Goal: Task Accomplishment & Management: Use online tool/utility

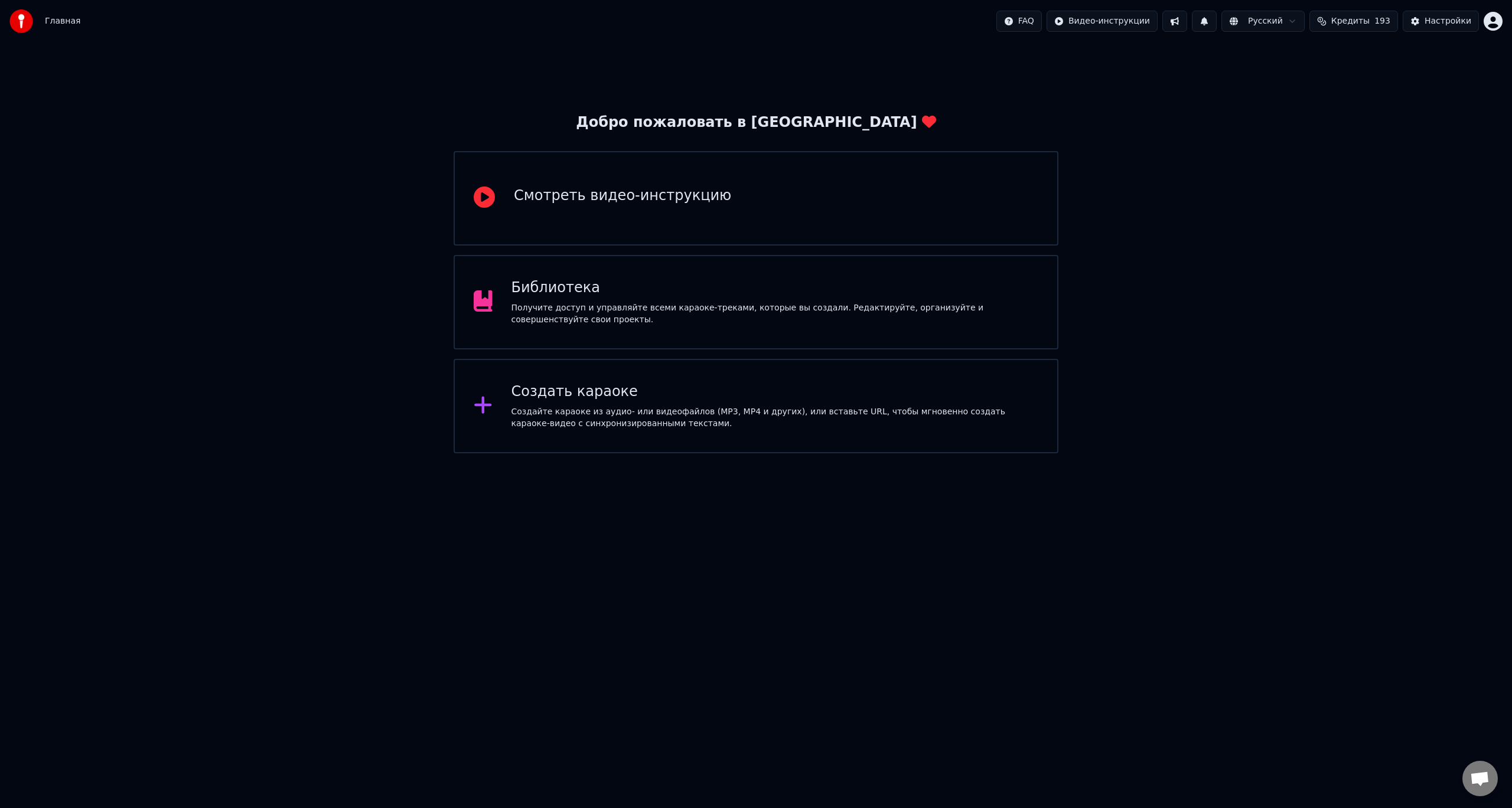
click at [626, 427] on div "Создайте караоке из аудио- или видеофайлов (MP3, MP4 и других), или вставьте UR…" at bounding box center [774, 418] width 528 height 24
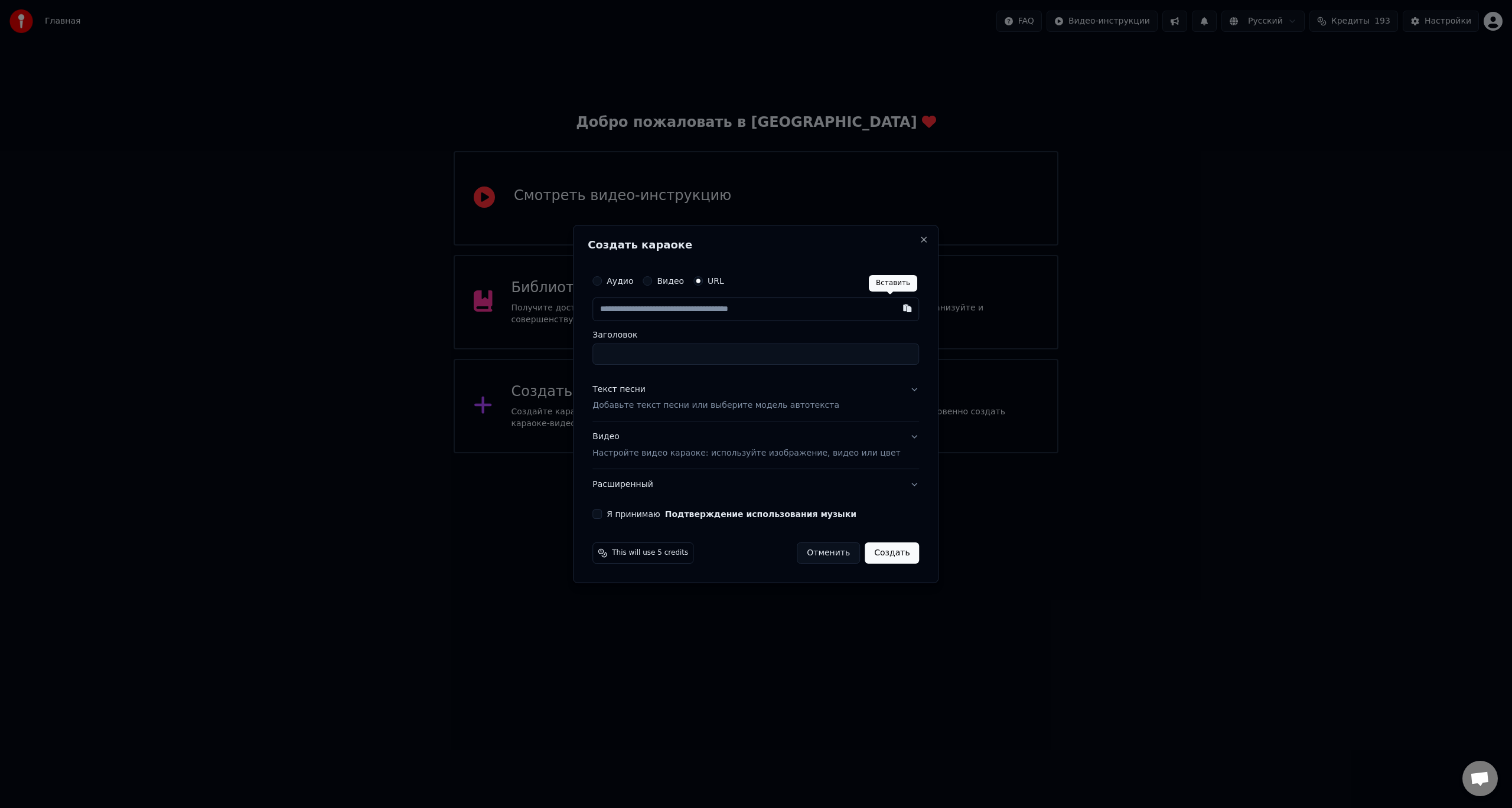
click at [896, 311] on button "button" at bounding box center [908, 307] width 24 height 21
type input "**********"
click at [669, 404] on p "Добавьте текст песни или выберите модель автотекста" at bounding box center [715, 406] width 247 height 12
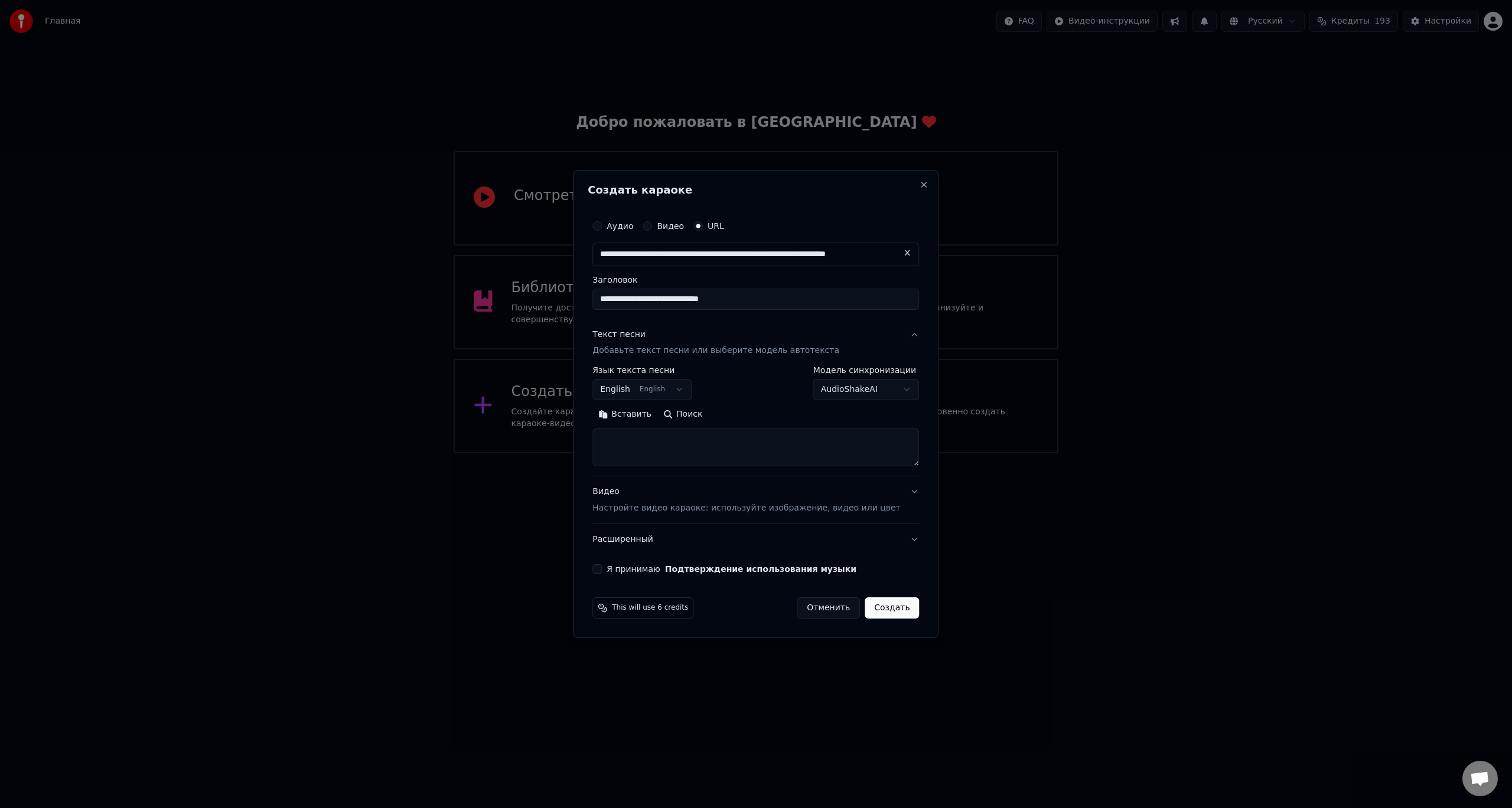
click at [646, 389] on body "**********" at bounding box center [756, 226] width 1512 height 454
select select "**"
click at [653, 419] on button "Вставить" at bounding box center [624, 415] width 65 height 19
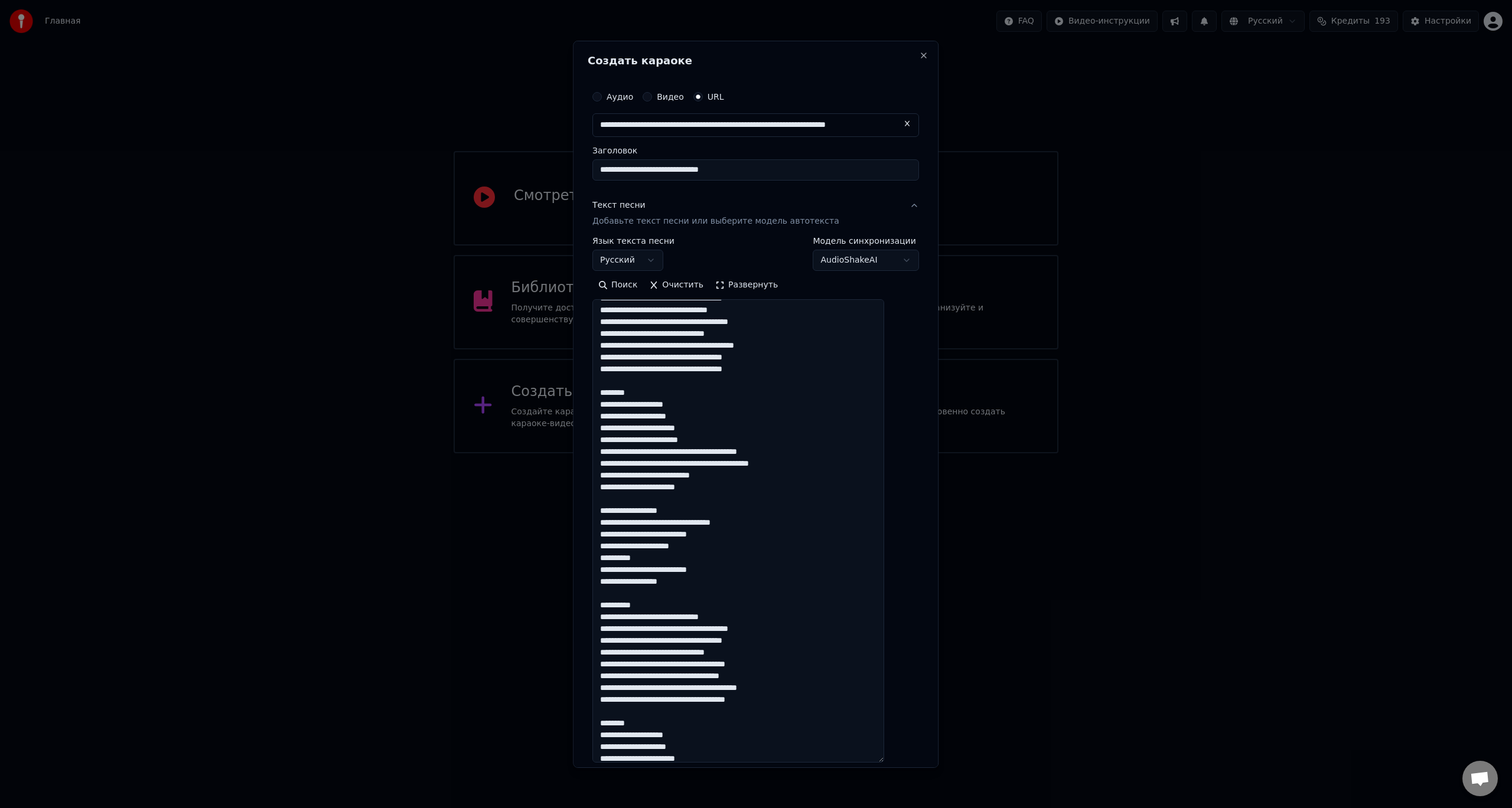
drag, startPoint x: 899, startPoint y: 464, endPoint x: 976, endPoint y: 725, distance: 272.1
click at [1000, 454] on body "**********" at bounding box center [756, 226] width 1512 height 454
drag, startPoint x: 613, startPoint y: 508, endPoint x: 692, endPoint y: 608, distance: 127.4
click at [692, 608] on textarea at bounding box center [738, 530] width 292 height 463
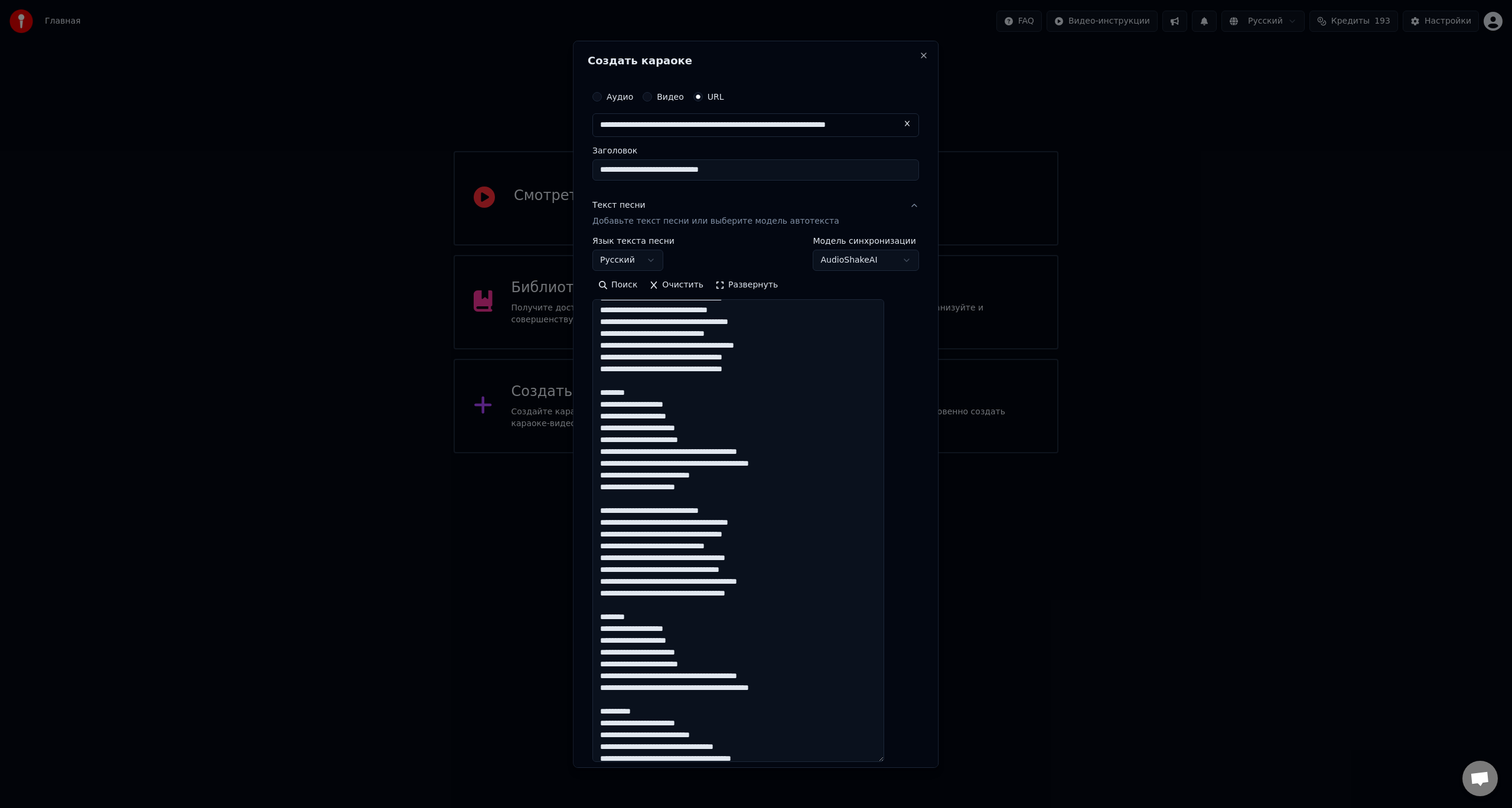
drag, startPoint x: 613, startPoint y: 616, endPoint x: 660, endPoint y: 619, distance: 47.1
click at [652, 615] on textarea at bounding box center [738, 530] width 292 height 463
drag, startPoint x: 658, startPoint y: 701, endPoint x: 613, endPoint y: 706, distance: 45.3
click at [613, 706] on textarea at bounding box center [738, 530] width 292 height 463
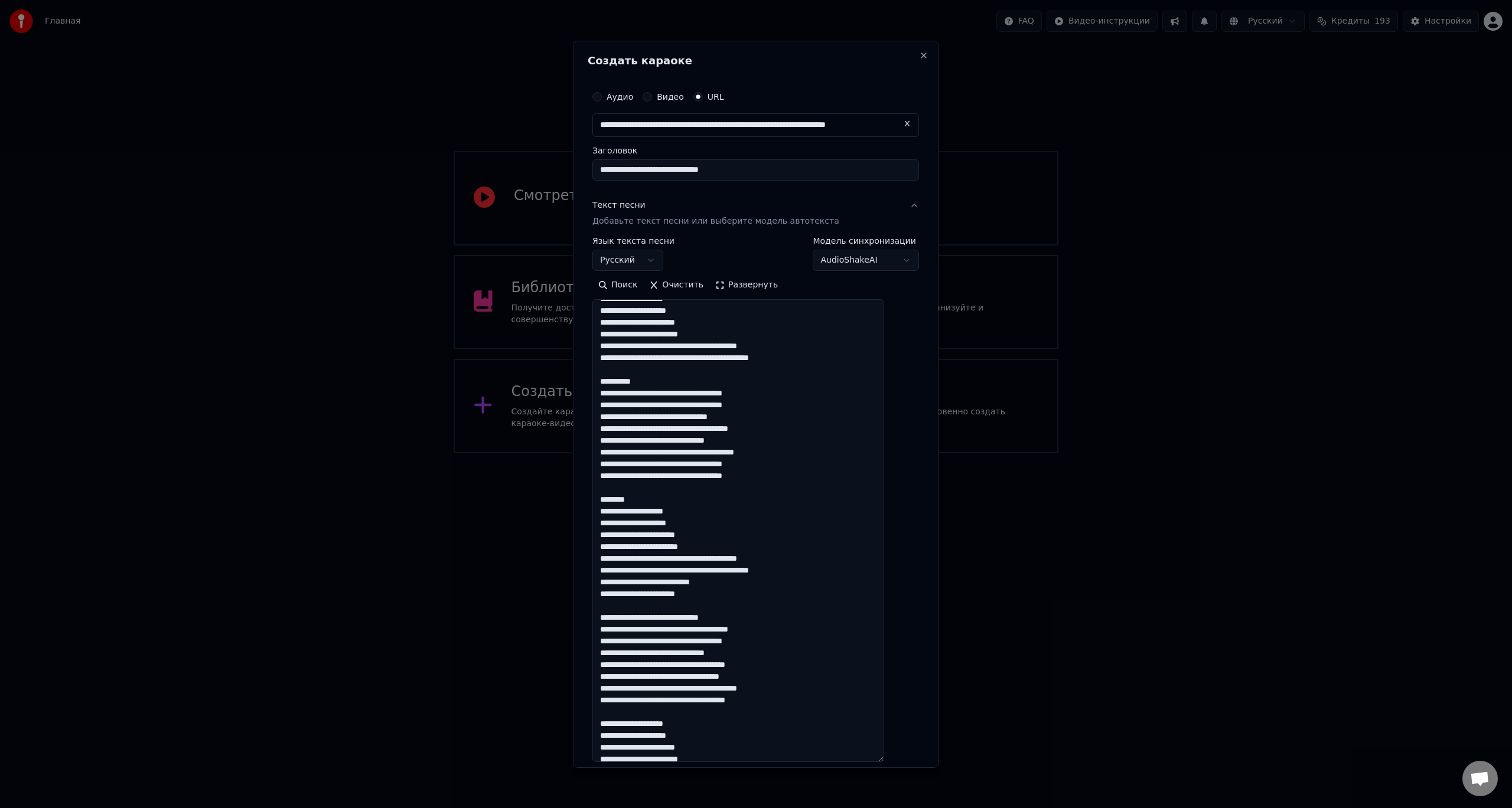
scroll to position [0, 0]
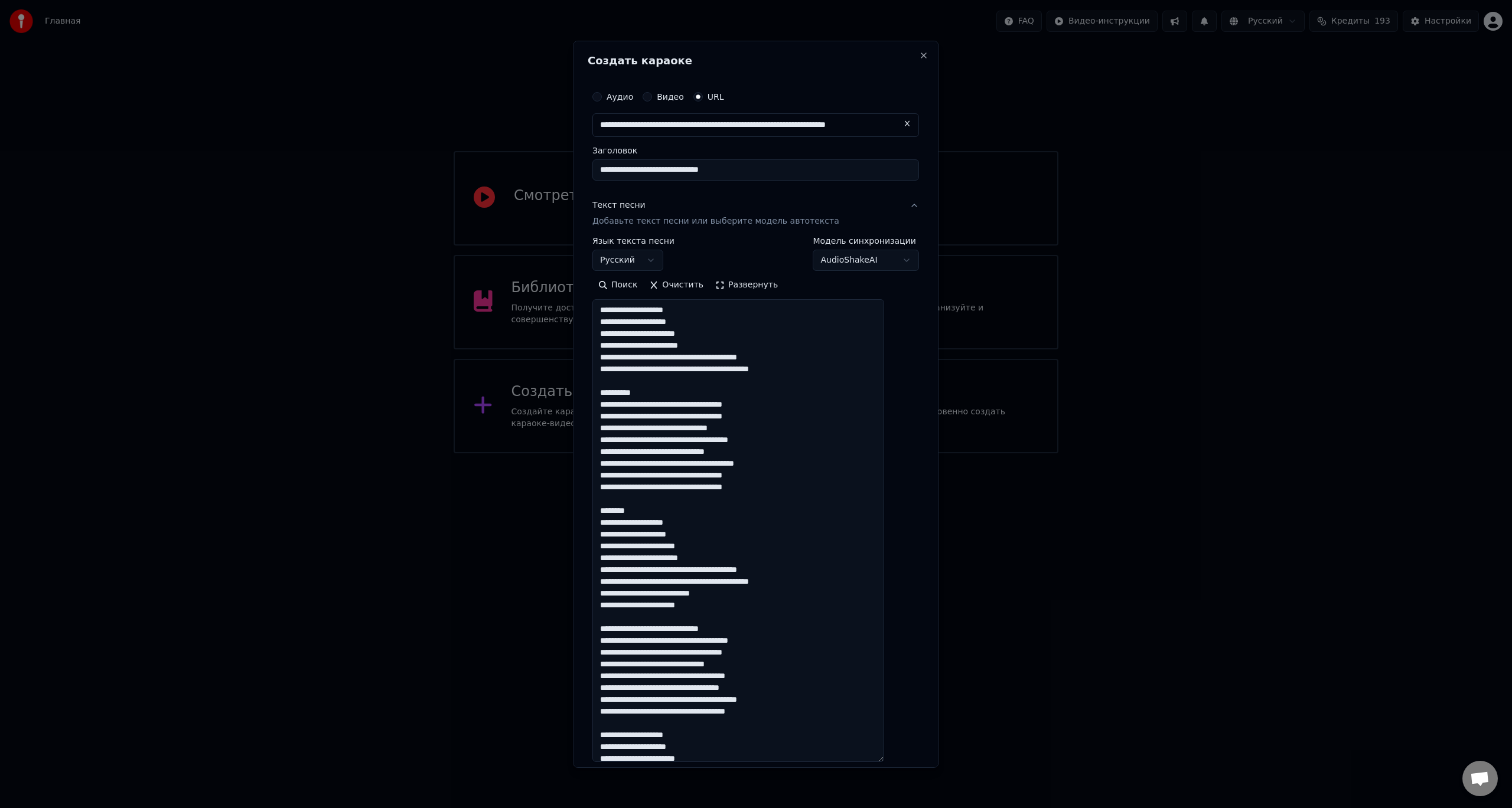
drag, startPoint x: 657, startPoint y: 508, endPoint x: 583, endPoint y: 519, distance: 74.8
click at [583, 454] on body "**********" at bounding box center [756, 226] width 1512 height 454
click at [671, 506] on textarea at bounding box center [738, 530] width 292 height 463
drag, startPoint x: 667, startPoint y: 508, endPoint x: 612, endPoint y: 511, distance: 55.1
click at [612, 511] on textarea at bounding box center [738, 530] width 292 height 463
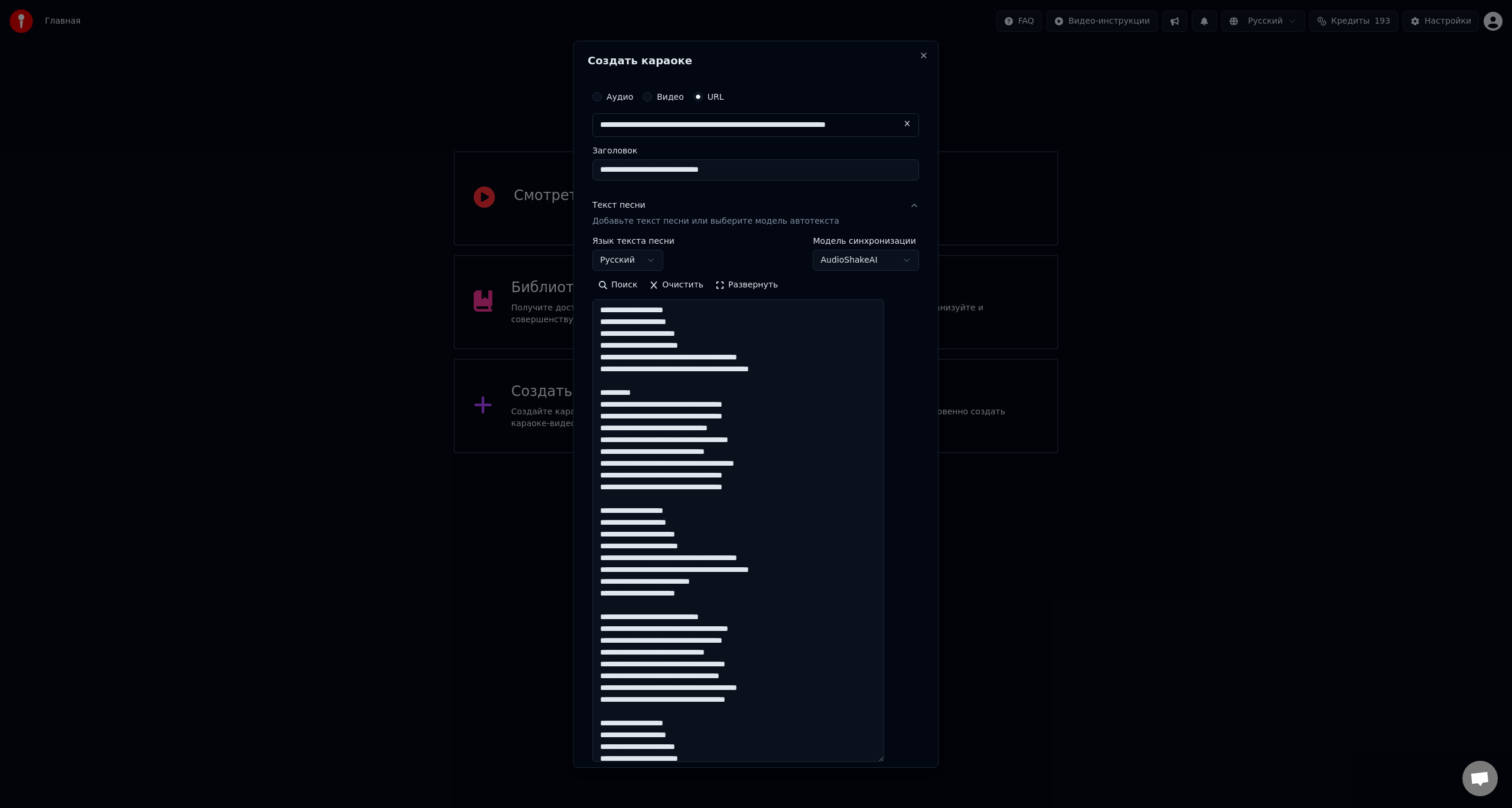
drag, startPoint x: 638, startPoint y: 391, endPoint x: 609, endPoint y: 397, distance: 29.6
click at [611, 394] on textarea at bounding box center [738, 530] width 292 height 463
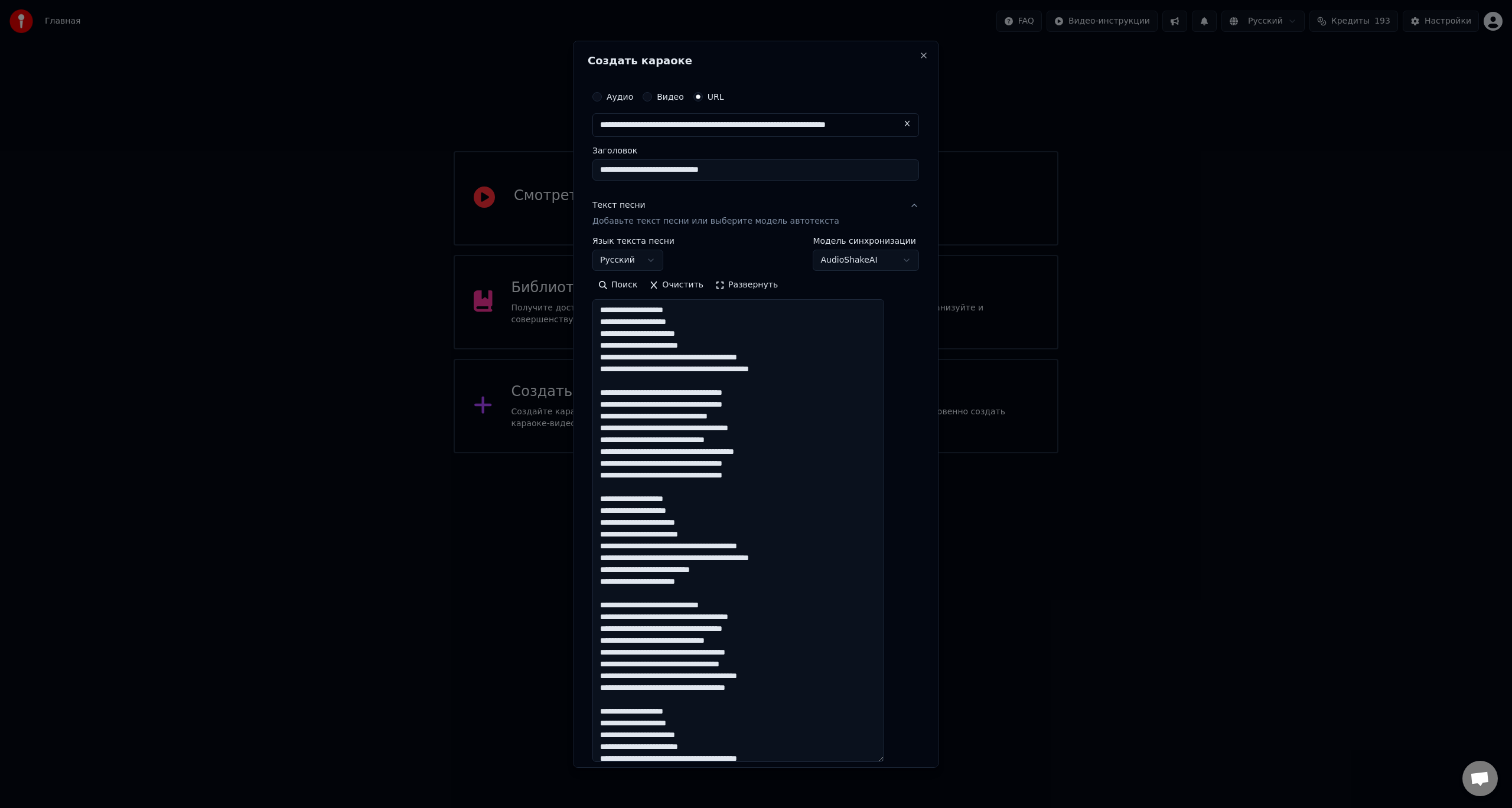
drag, startPoint x: 672, startPoint y: 323, endPoint x: 706, endPoint y: 324, distance: 34.0
click at [706, 324] on textarea at bounding box center [738, 530] width 292 height 463
drag, startPoint x: 648, startPoint y: 346, endPoint x: 666, endPoint y: 349, distance: 18.2
click at [666, 349] on textarea at bounding box center [738, 530] width 292 height 463
drag, startPoint x: 664, startPoint y: 387, endPoint x: 691, endPoint y: 390, distance: 27.2
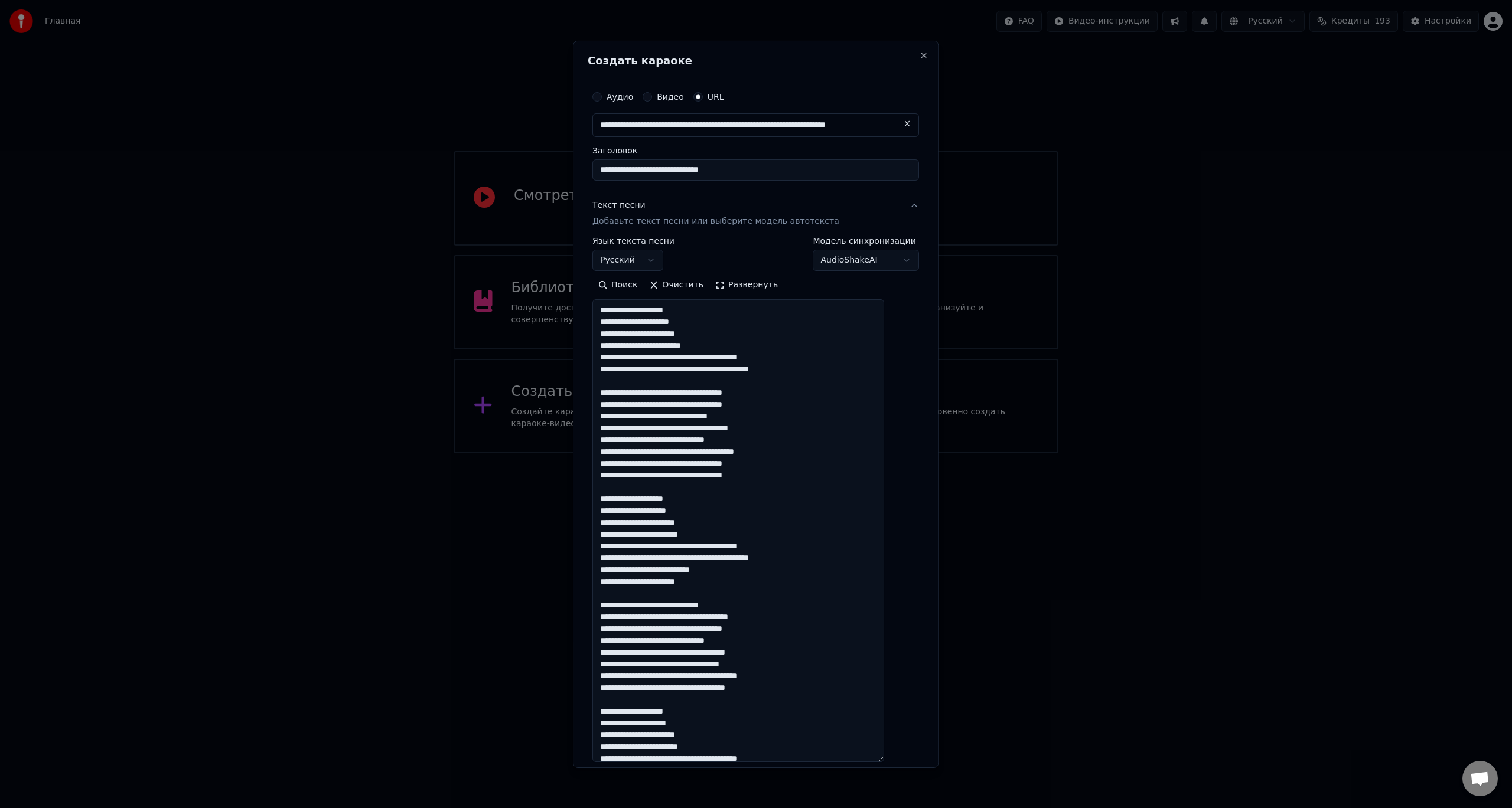
click at [691, 390] on textarea at bounding box center [738, 530] width 292 height 463
drag, startPoint x: 737, startPoint y: 404, endPoint x: 773, endPoint y: 407, distance: 36.1
click at [773, 407] on textarea at bounding box center [738, 530] width 292 height 463
drag, startPoint x: 663, startPoint y: 418, endPoint x: 686, endPoint y: 417, distance: 23.0
click at [686, 417] on textarea at bounding box center [738, 530] width 292 height 463
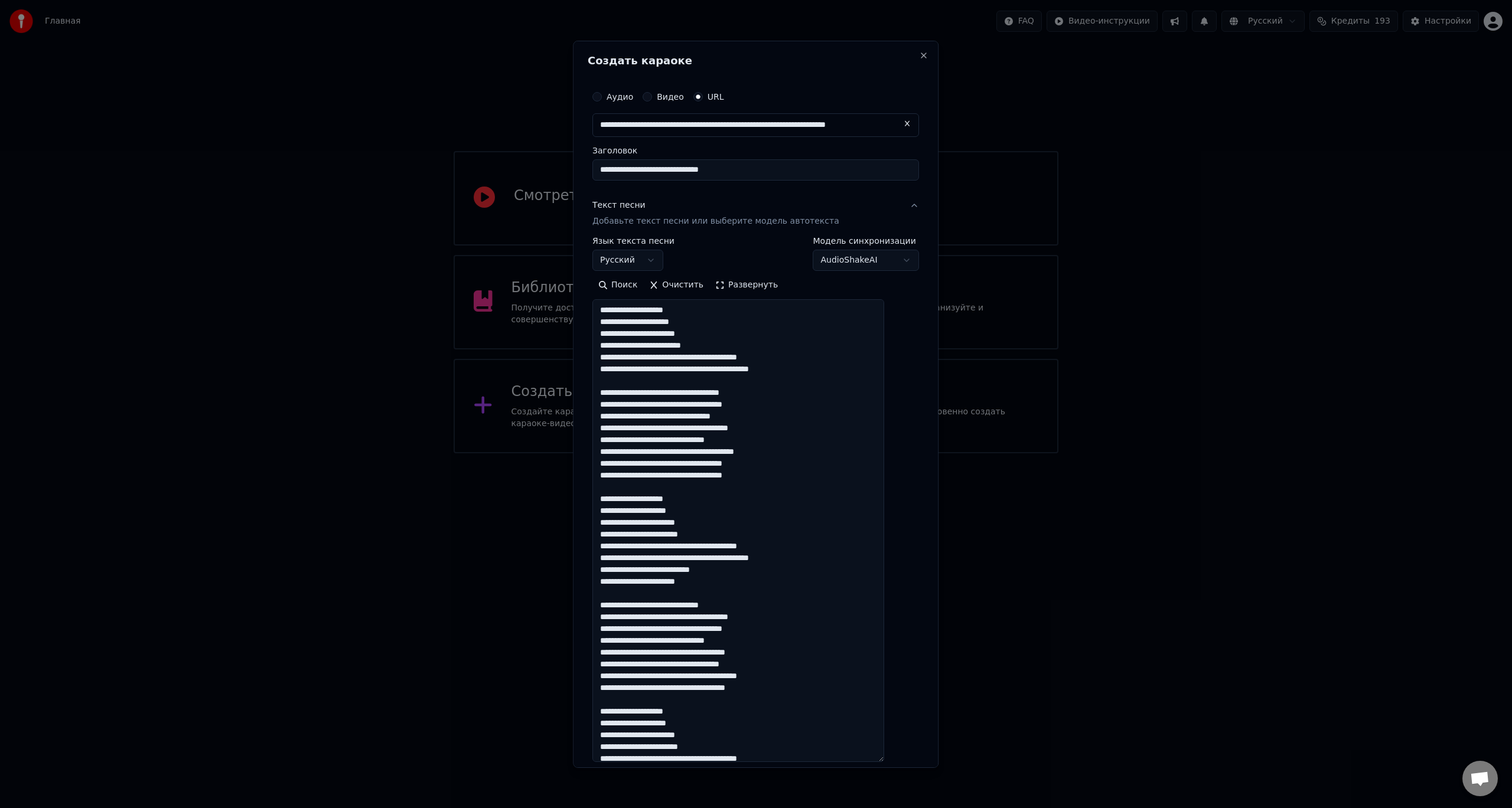
drag, startPoint x: 682, startPoint y: 431, endPoint x: 693, endPoint y: 429, distance: 11.2
click at [693, 429] on textarea at bounding box center [738, 530] width 292 height 463
drag, startPoint x: 694, startPoint y: 428, endPoint x: 682, endPoint y: 428, distance: 12.0
click at [682, 428] on textarea at bounding box center [738, 530] width 292 height 463
drag, startPoint x: 759, startPoint y: 429, endPoint x: 791, endPoint y: 433, distance: 32.2
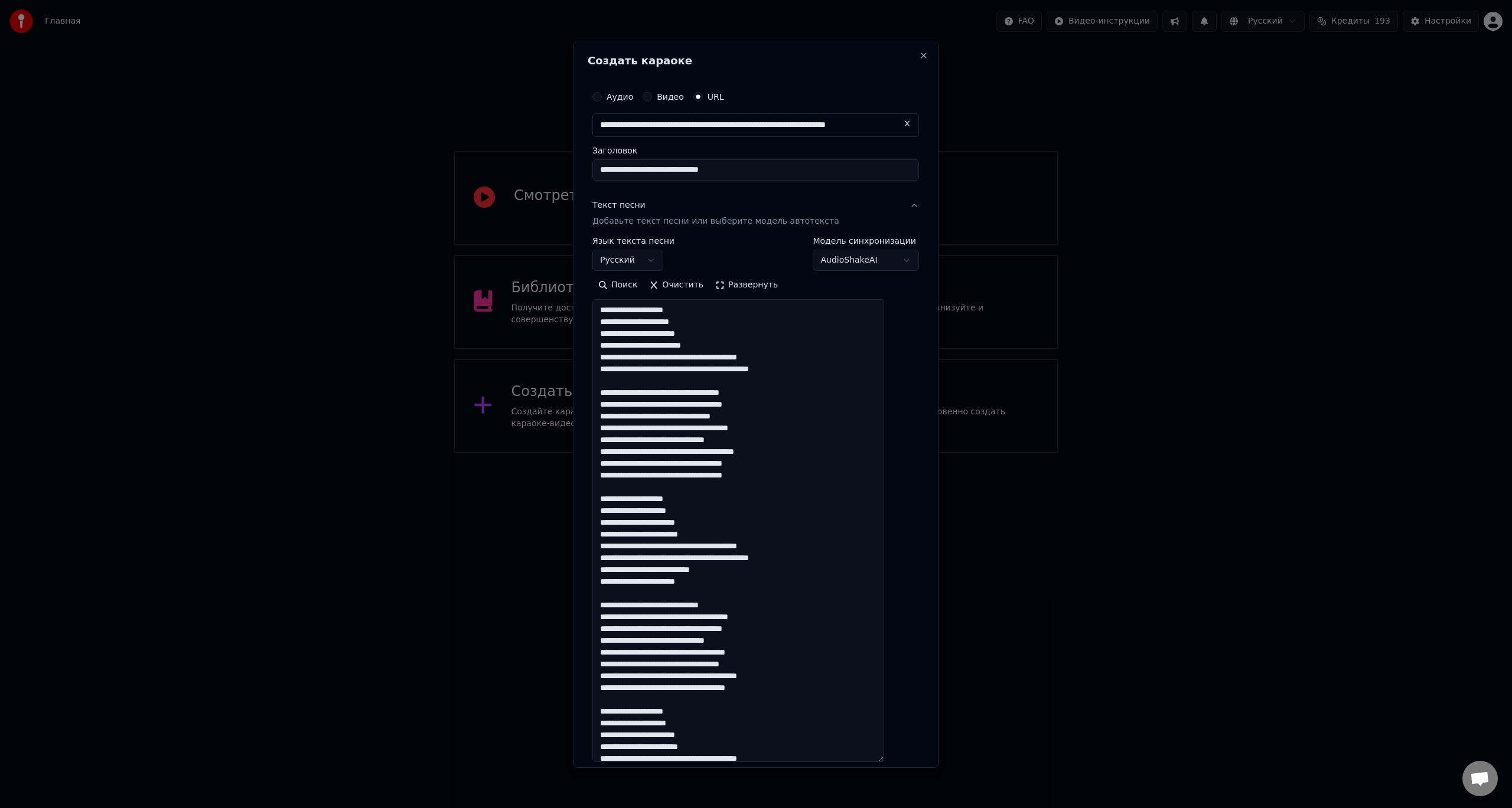
click at [791, 433] on textarea at bounding box center [738, 530] width 292 height 463
drag, startPoint x: 673, startPoint y: 451, endPoint x: 698, endPoint y: 452, distance: 25.0
click at [698, 452] on textarea at bounding box center [738, 530] width 292 height 463
click at [741, 465] on textarea at bounding box center [738, 530] width 292 height 463
click at [775, 464] on textarea at bounding box center [738, 530] width 292 height 463
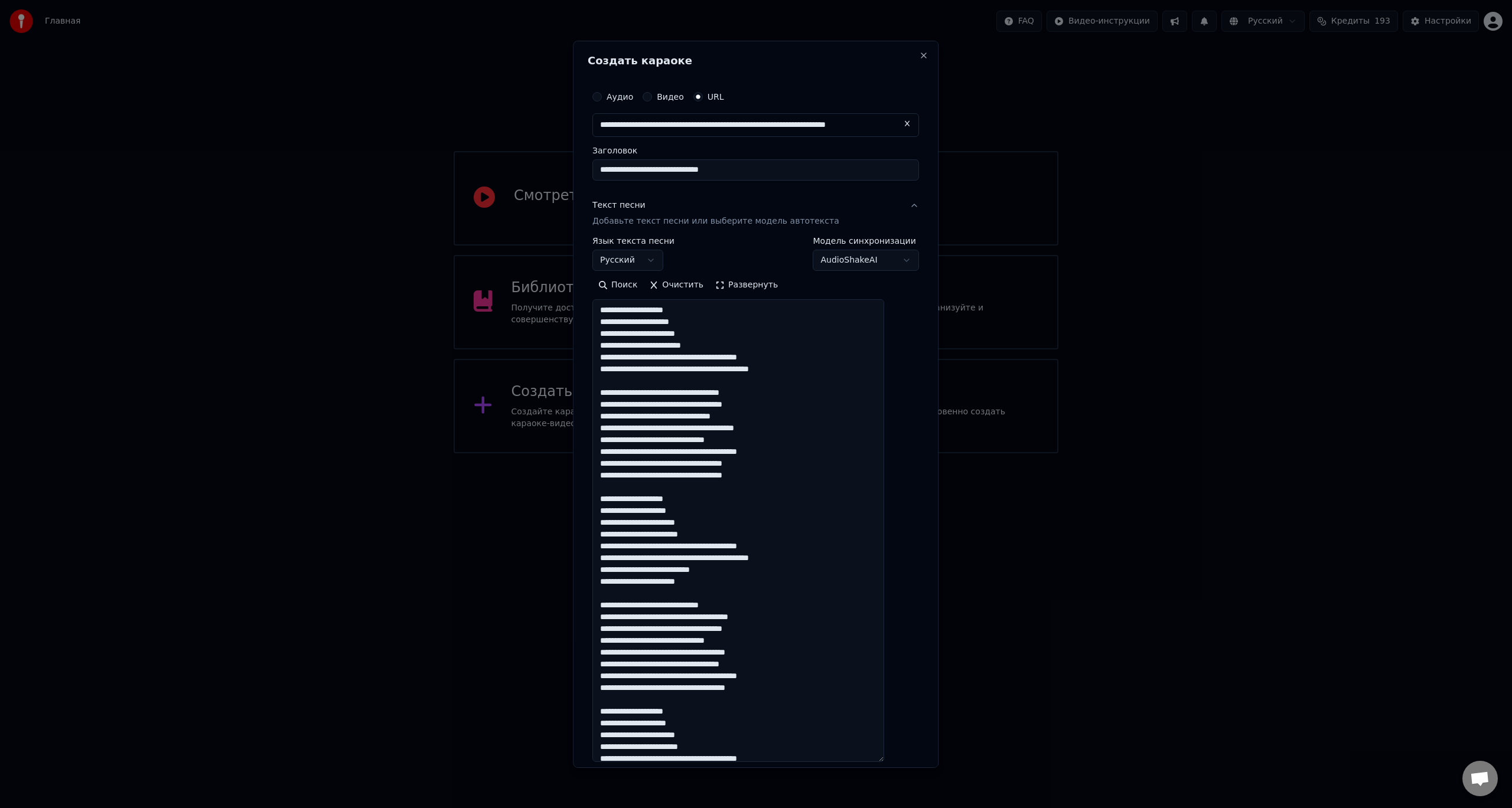
click at [775, 464] on textarea at bounding box center [738, 530] width 292 height 463
drag, startPoint x: 671, startPoint y: 479, endPoint x: 715, endPoint y: 480, distance: 44.0
click at [715, 480] on textarea at bounding box center [738, 530] width 292 height 463
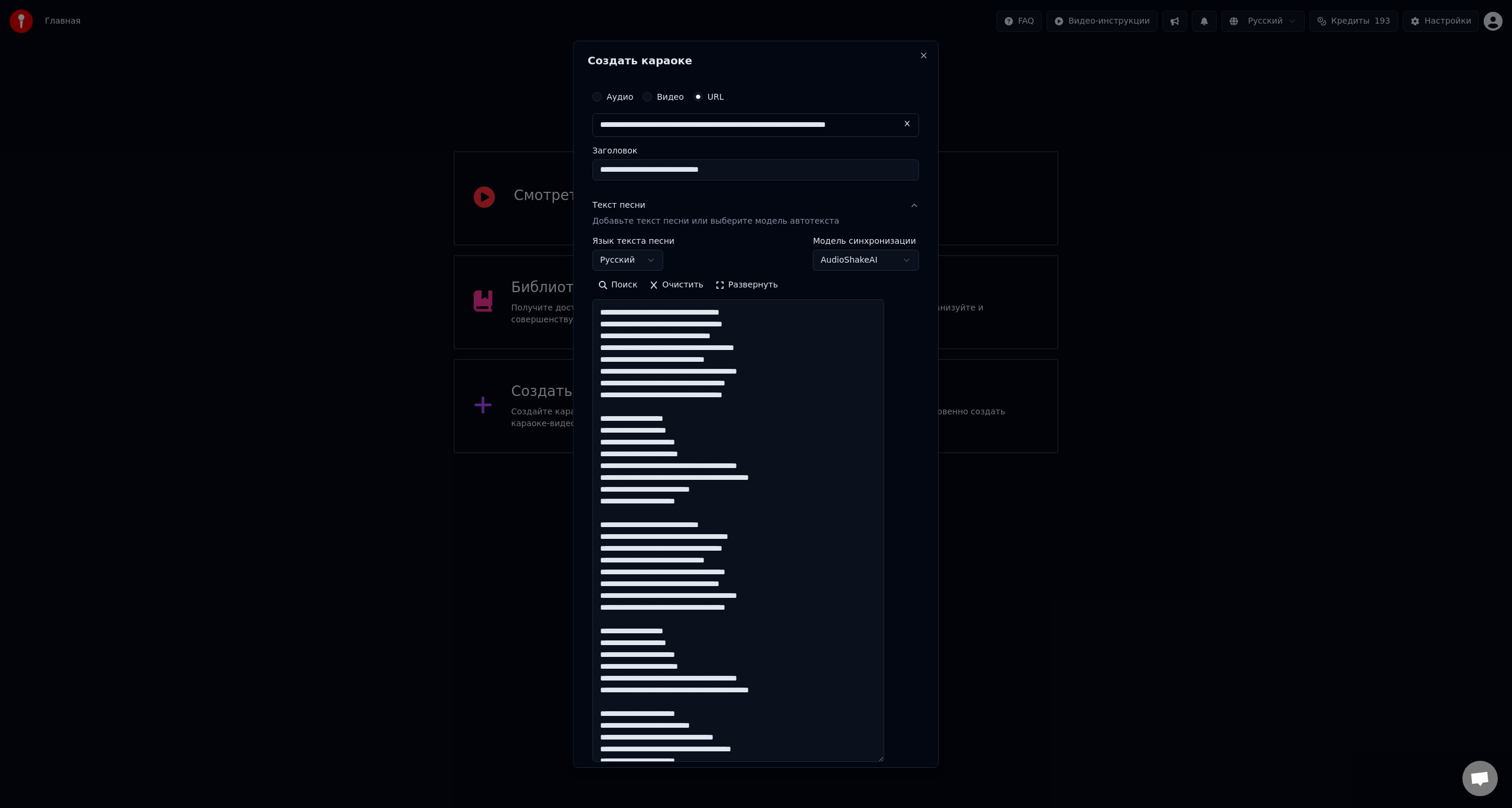
scroll to position [126, 0]
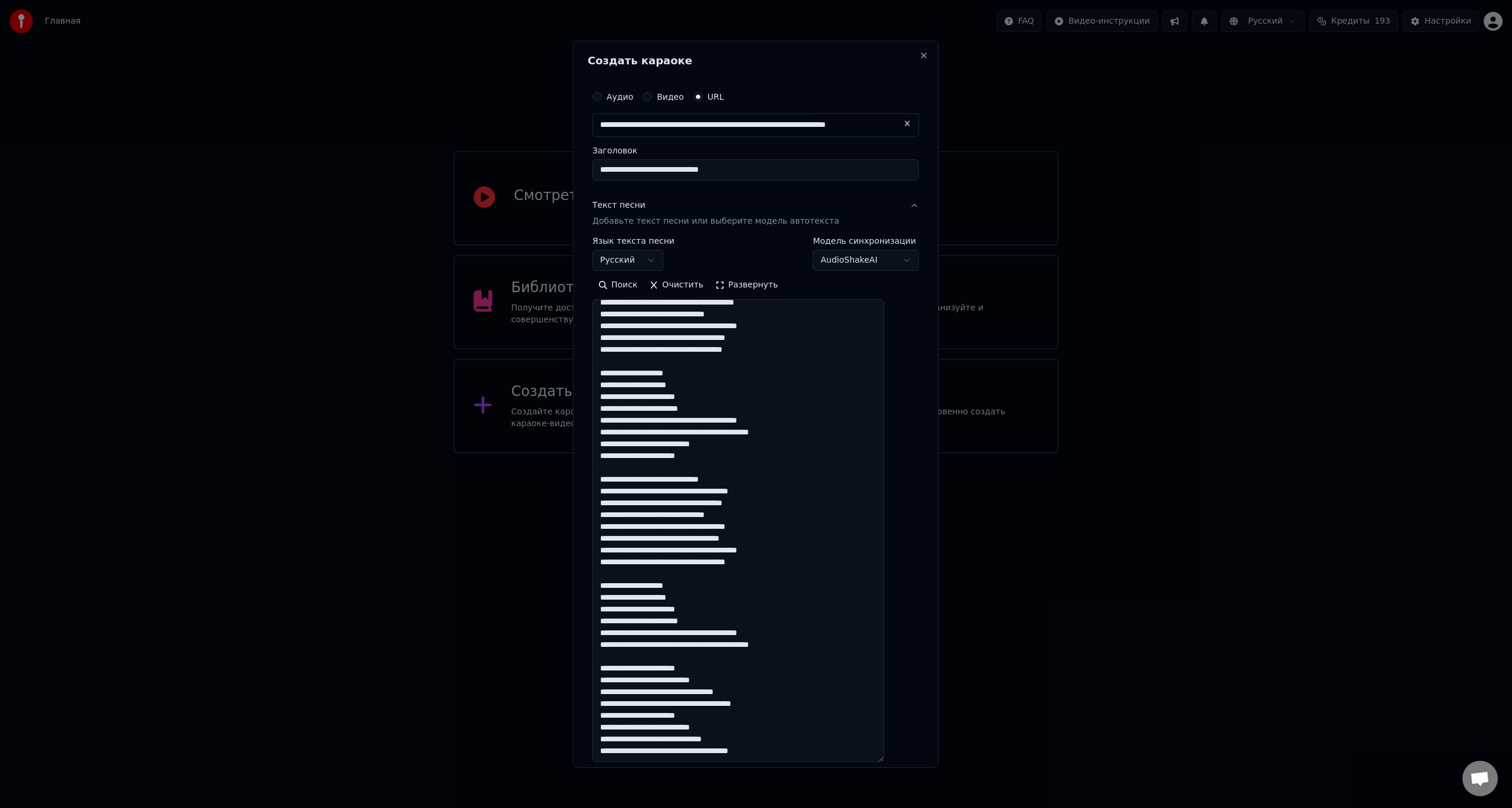
drag, startPoint x: 612, startPoint y: 444, endPoint x: 729, endPoint y: 452, distance: 117.3
click at [729, 452] on textarea at bounding box center [738, 530] width 292 height 463
drag, startPoint x: 645, startPoint y: 478, endPoint x: 673, endPoint y: 481, distance: 28.2
click at [673, 481] on textarea at bounding box center [738, 530] width 292 height 463
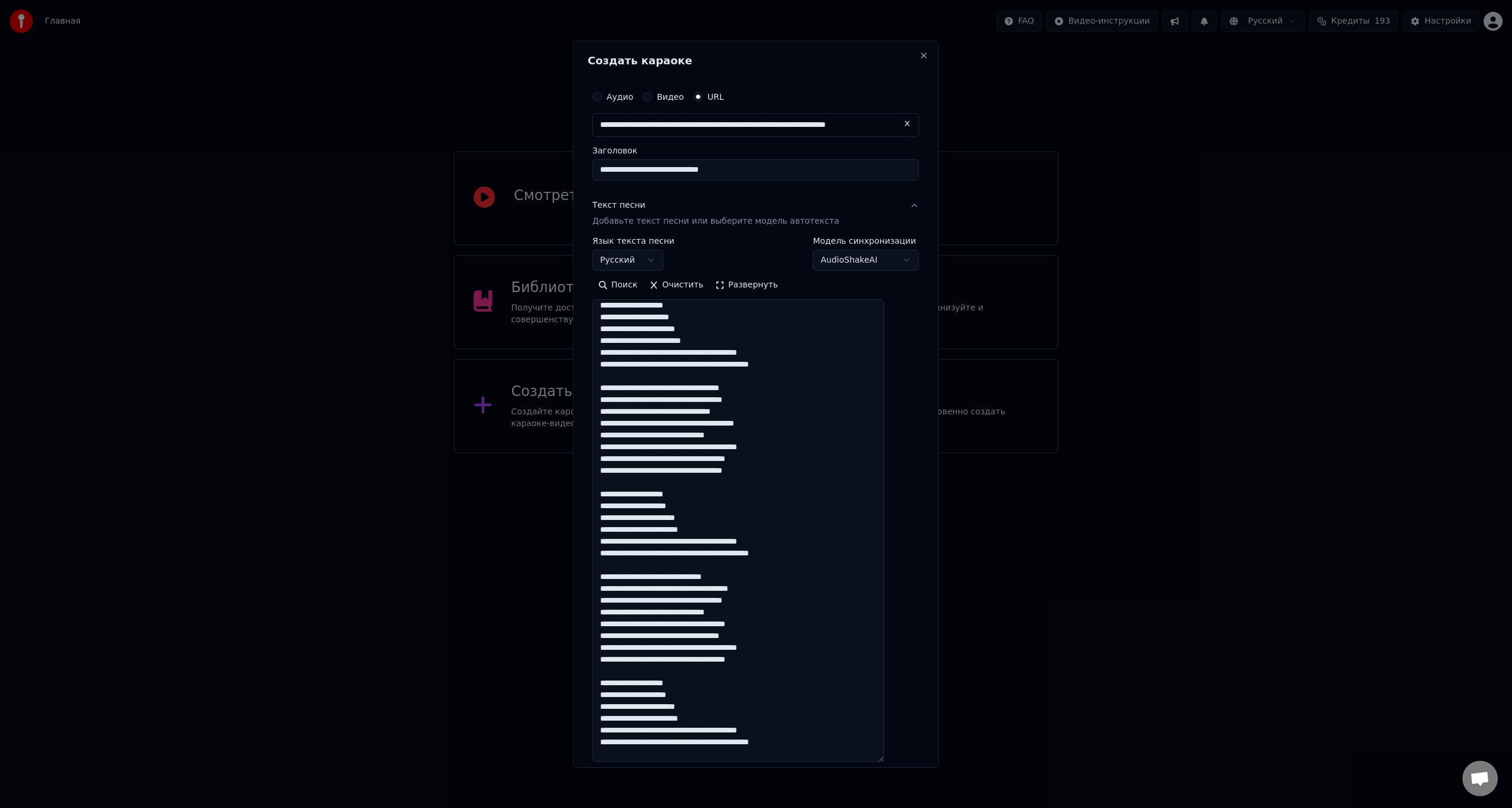
scroll to position [0, 0]
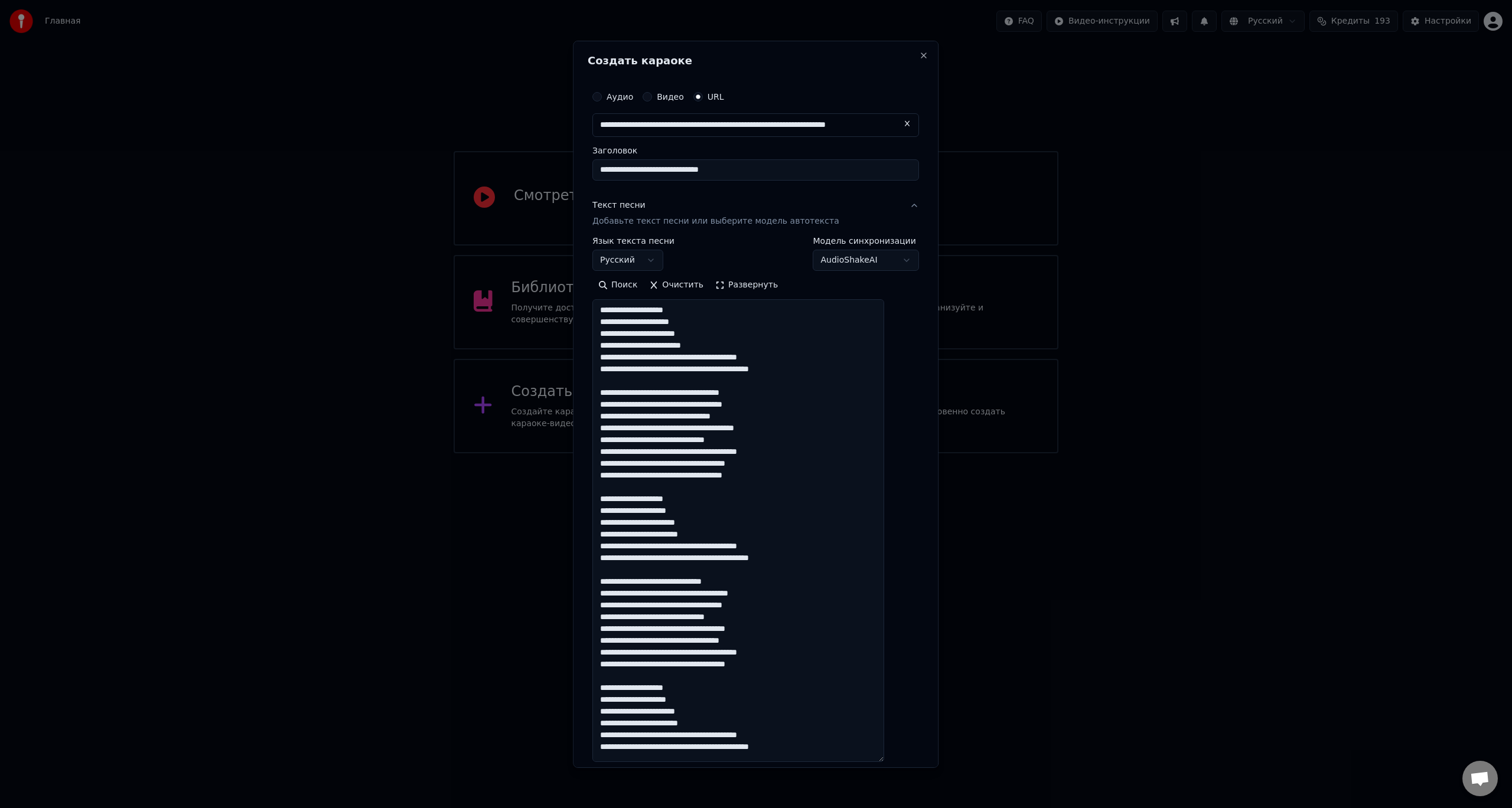
drag, startPoint x: 612, startPoint y: 306, endPoint x: 824, endPoint y: 373, distance: 222.3
click at [824, 373] on textarea at bounding box center [738, 530] width 292 height 463
click at [612, 502] on textarea at bounding box center [738, 530] width 292 height 463
drag, startPoint x: 623, startPoint y: 504, endPoint x: 808, endPoint y: 566, distance: 195.1
click at [808, 566] on textarea at bounding box center [738, 530] width 292 height 463
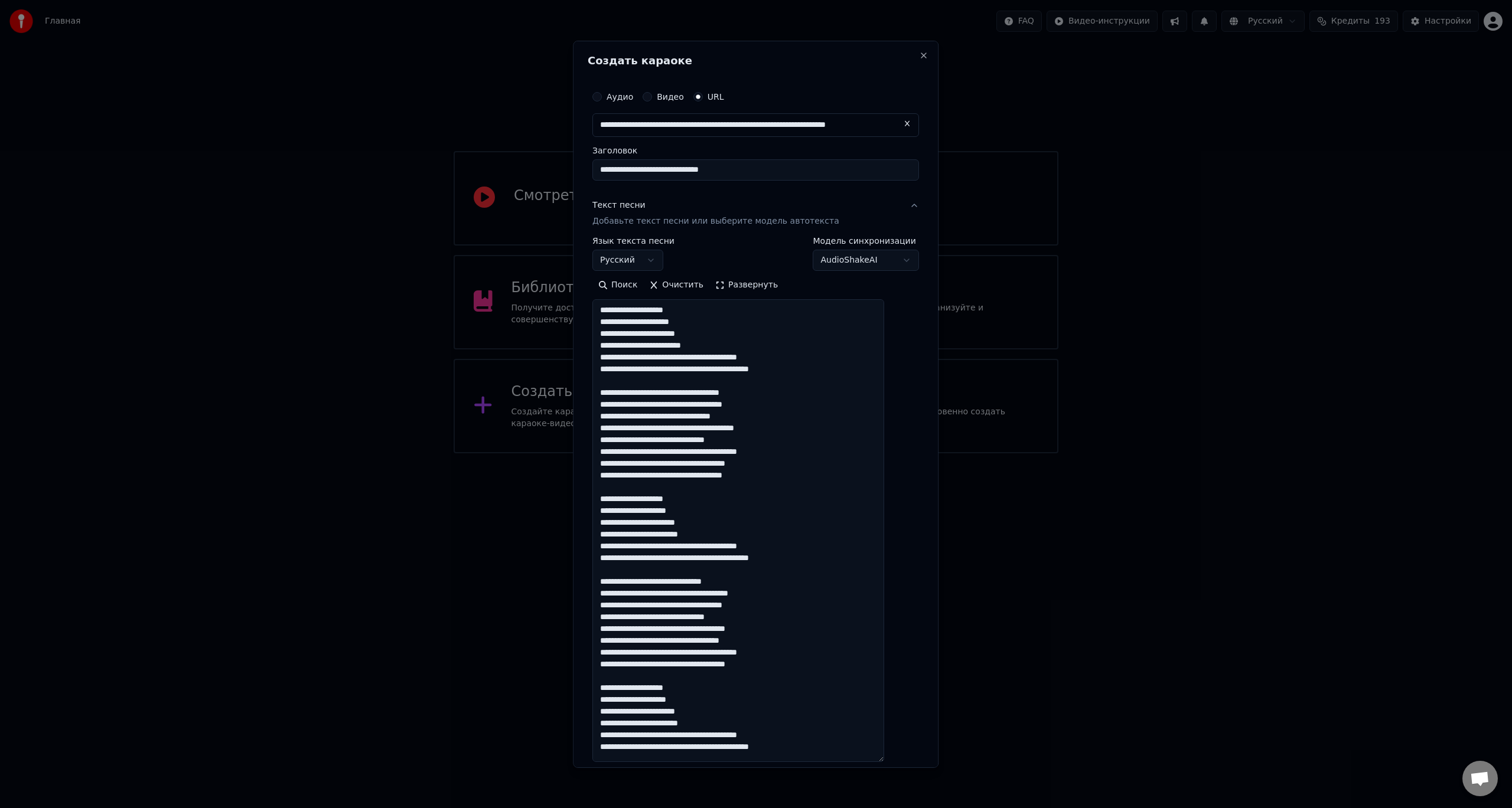
paste textarea "**********"
drag, startPoint x: 703, startPoint y: 581, endPoint x: 711, endPoint y: 581, distance: 8.0
click at [711, 581] on textarea at bounding box center [738, 530] width 292 height 463
drag, startPoint x: 702, startPoint y: 582, endPoint x: 738, endPoint y: 586, distance: 36.2
click at [738, 586] on textarea at bounding box center [738, 530] width 292 height 463
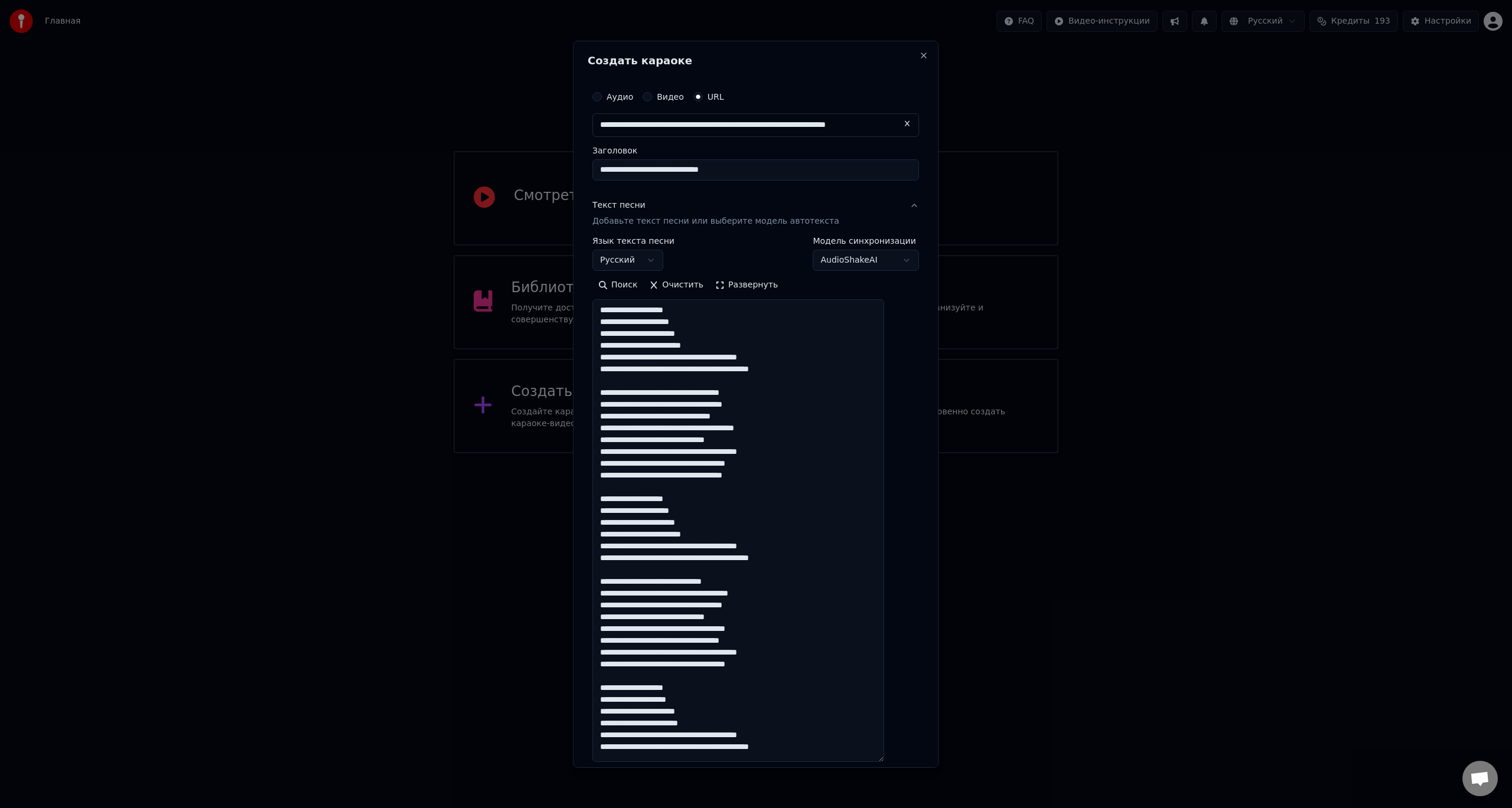
click at [727, 579] on textarea at bounding box center [738, 530] width 292 height 463
drag, startPoint x: 739, startPoint y: 581, endPoint x: 703, endPoint y: 582, distance: 36.0
click at [703, 582] on textarea at bounding box center [738, 530] width 292 height 463
drag, startPoint x: 647, startPoint y: 606, endPoint x: 684, endPoint y: 608, distance: 37.1
click at [684, 608] on textarea at bounding box center [738, 530] width 292 height 463
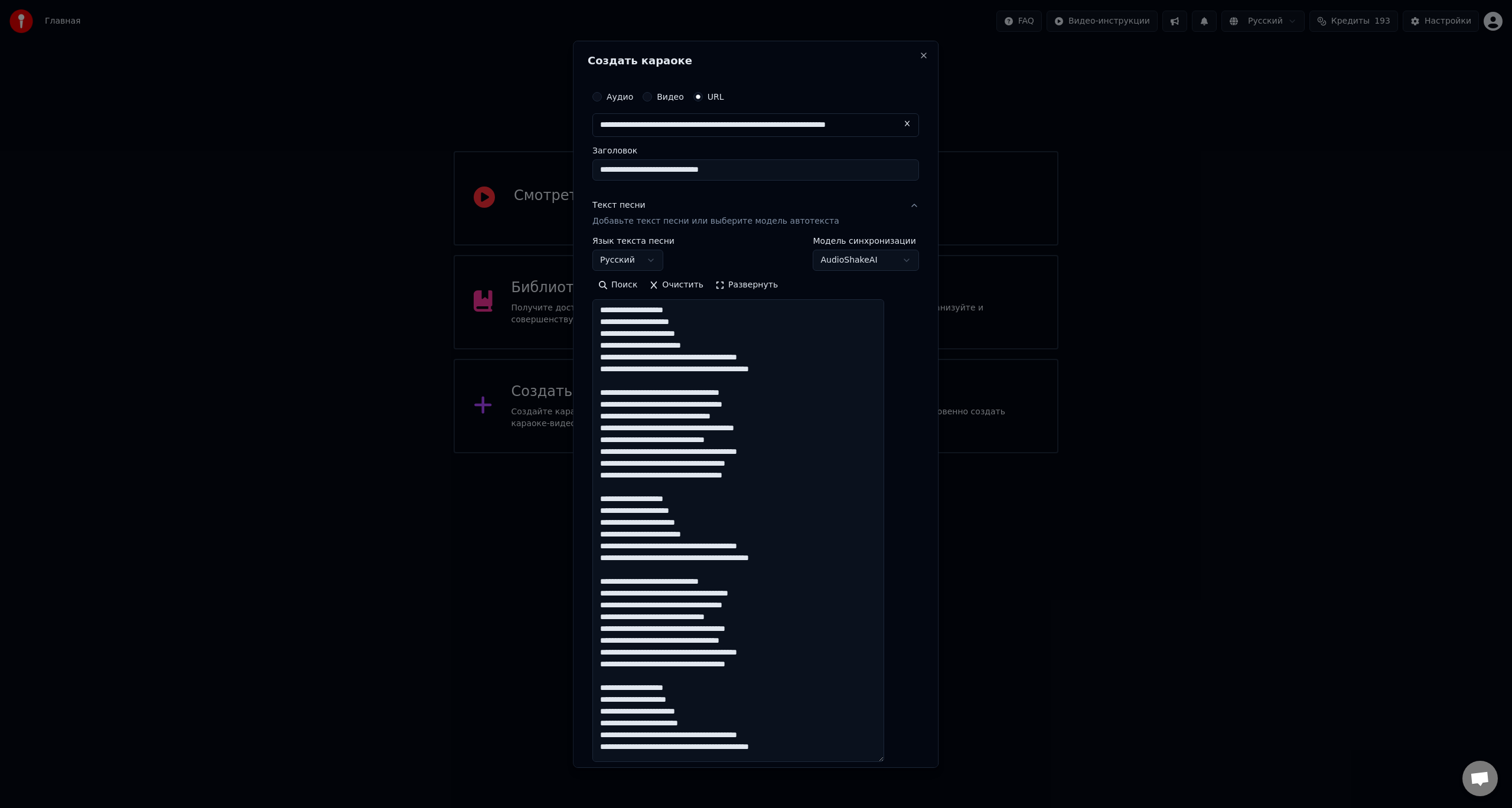
click at [639, 605] on textarea at bounding box center [738, 530] width 292 height 463
drag, startPoint x: 641, startPoint y: 606, endPoint x: 669, endPoint y: 607, distance: 28.0
click at [669, 607] on textarea at bounding box center [738, 530] width 292 height 463
drag, startPoint x: 687, startPoint y: 606, endPoint x: 642, endPoint y: 606, distance: 45.0
click at [642, 606] on textarea at bounding box center [738, 530] width 292 height 463
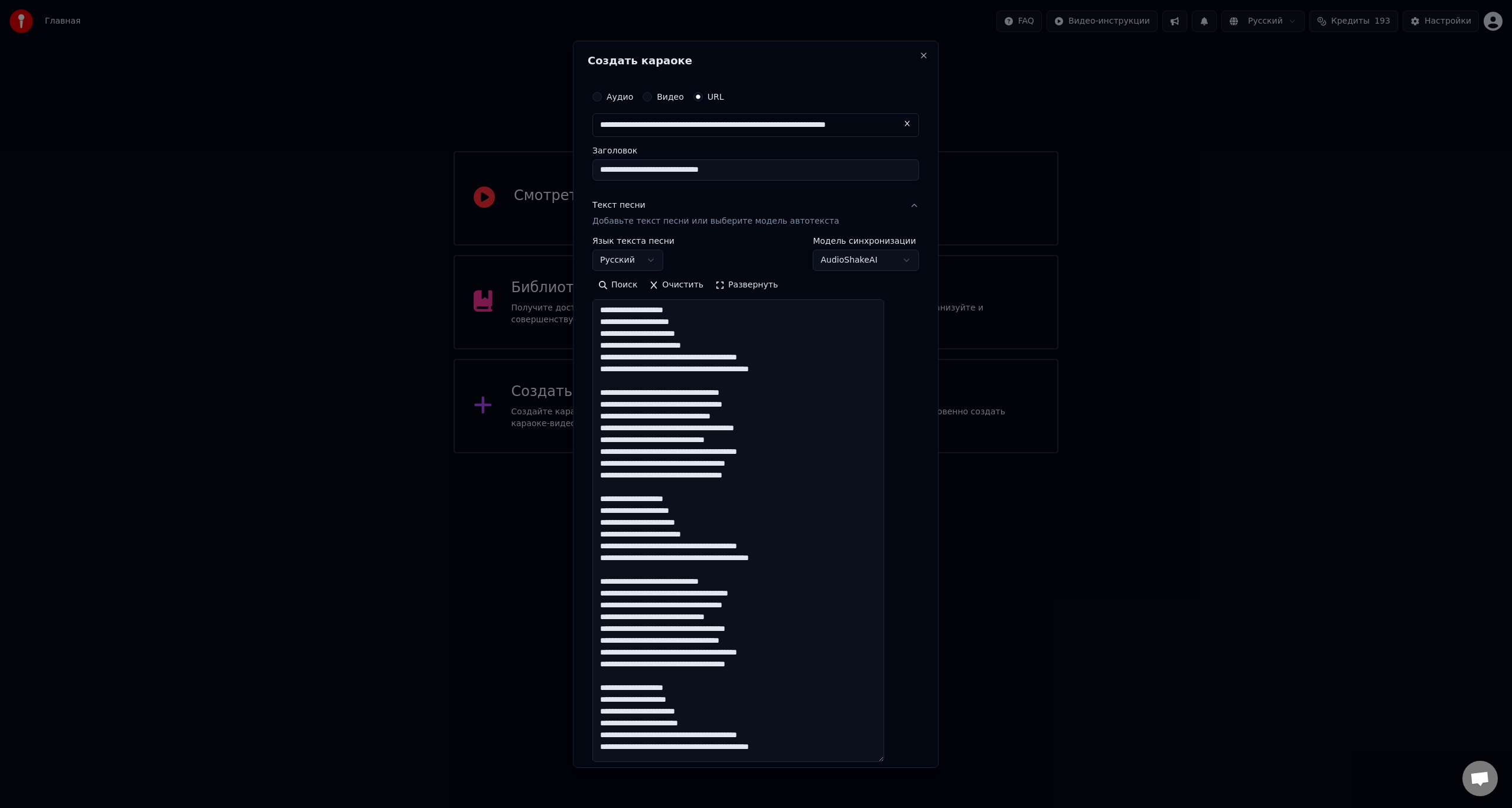
drag, startPoint x: 627, startPoint y: 618, endPoint x: 651, endPoint y: 619, distance: 24.0
click at [651, 619] on textarea at bounding box center [738, 530] width 292 height 463
drag, startPoint x: 670, startPoint y: 640, endPoint x: 684, endPoint y: 641, distance: 14.0
click at [684, 641] on textarea at bounding box center [738, 530] width 292 height 463
drag, startPoint x: 685, startPoint y: 642, endPoint x: 671, endPoint y: 641, distance: 14.0
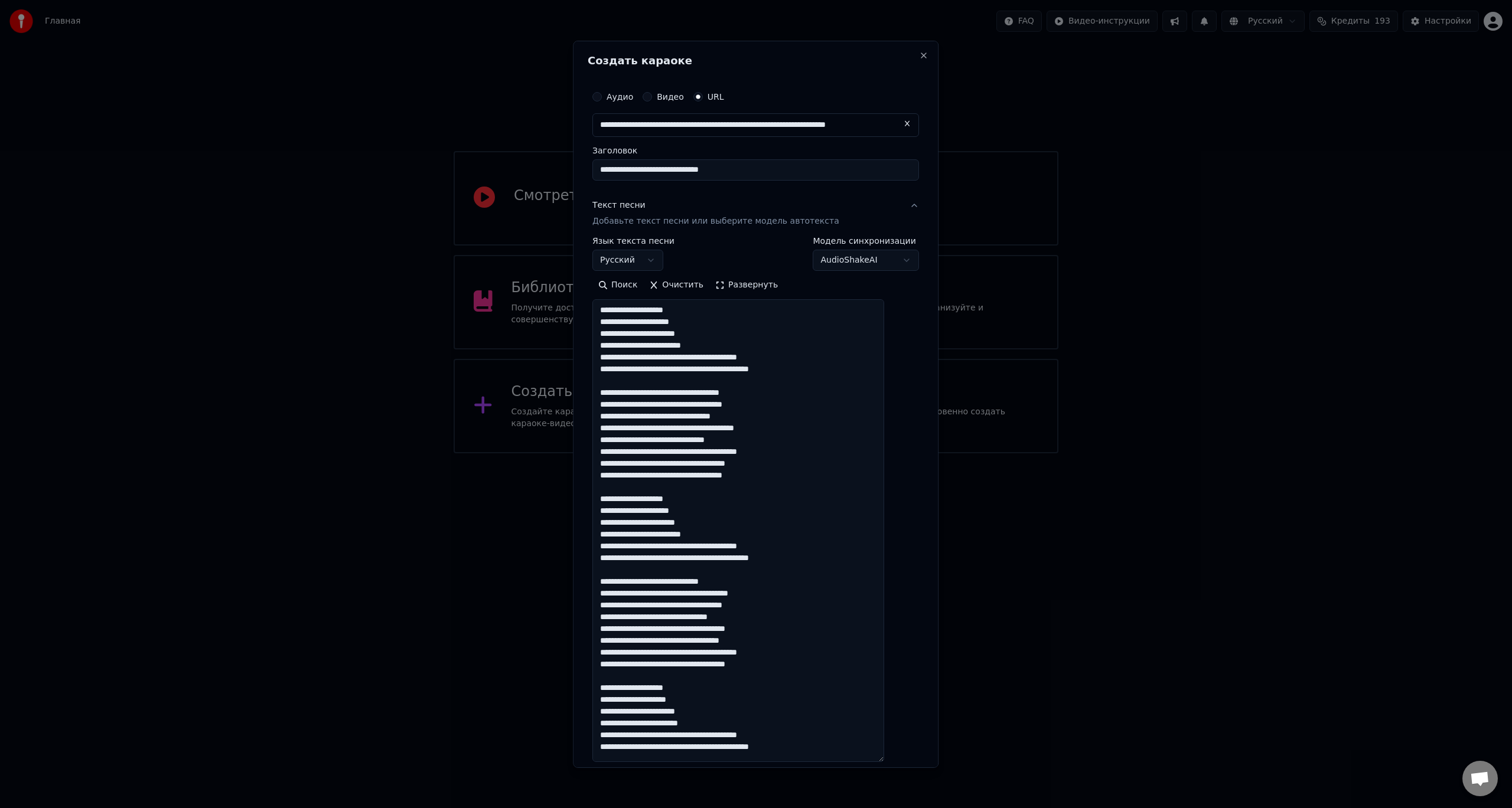
click at [671, 641] on textarea at bounding box center [738, 530] width 292 height 463
drag, startPoint x: 745, startPoint y: 640, endPoint x: 761, endPoint y: 640, distance: 16.0
click at [761, 640] on textarea at bounding box center [738, 530] width 292 height 463
drag, startPoint x: 715, startPoint y: 655, endPoint x: 739, endPoint y: 652, distance: 24.2
click at [739, 652] on textarea at bounding box center [738, 530] width 292 height 463
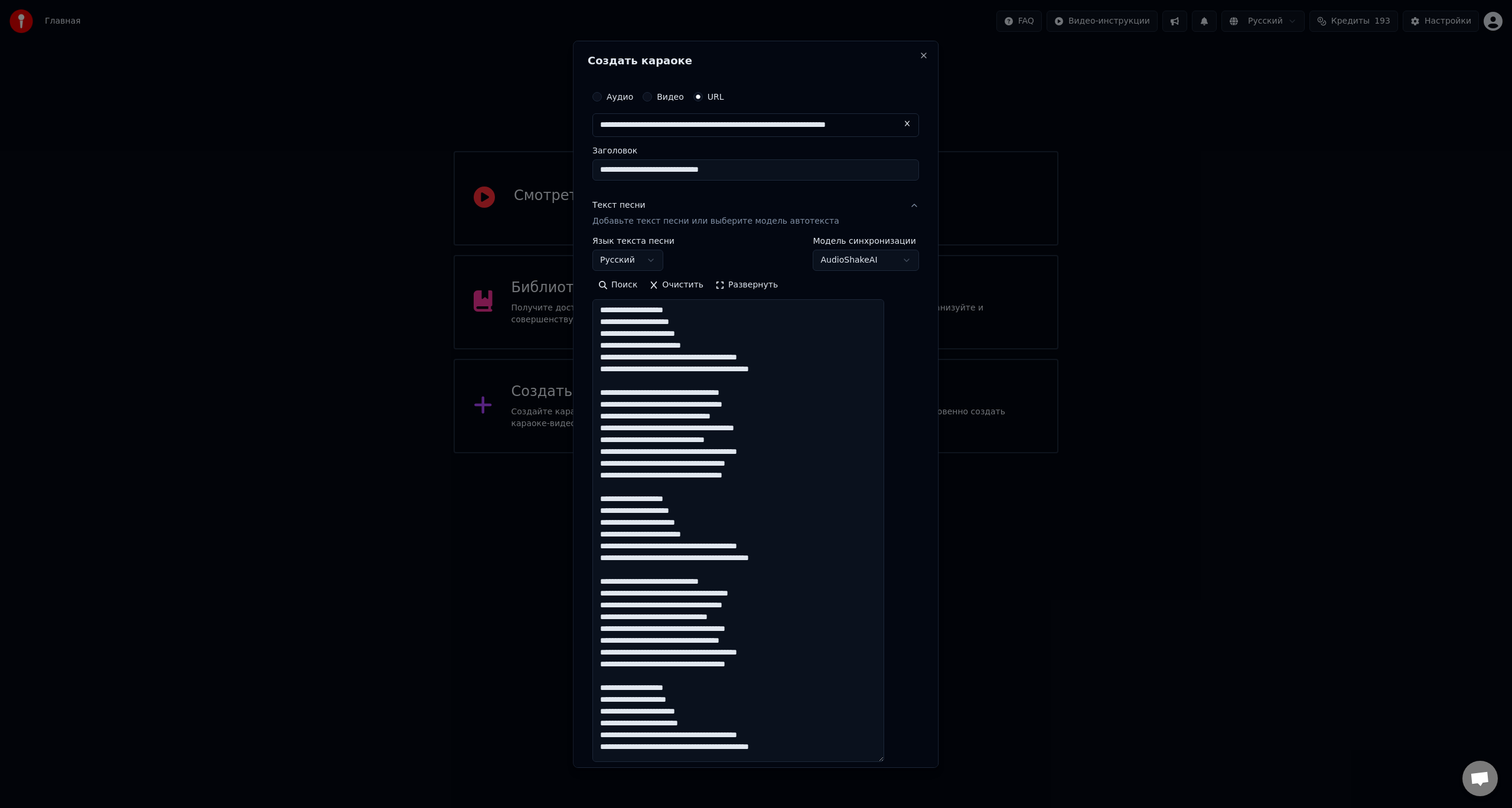
click at [739, 686] on textarea at bounding box center [738, 530] width 292 height 463
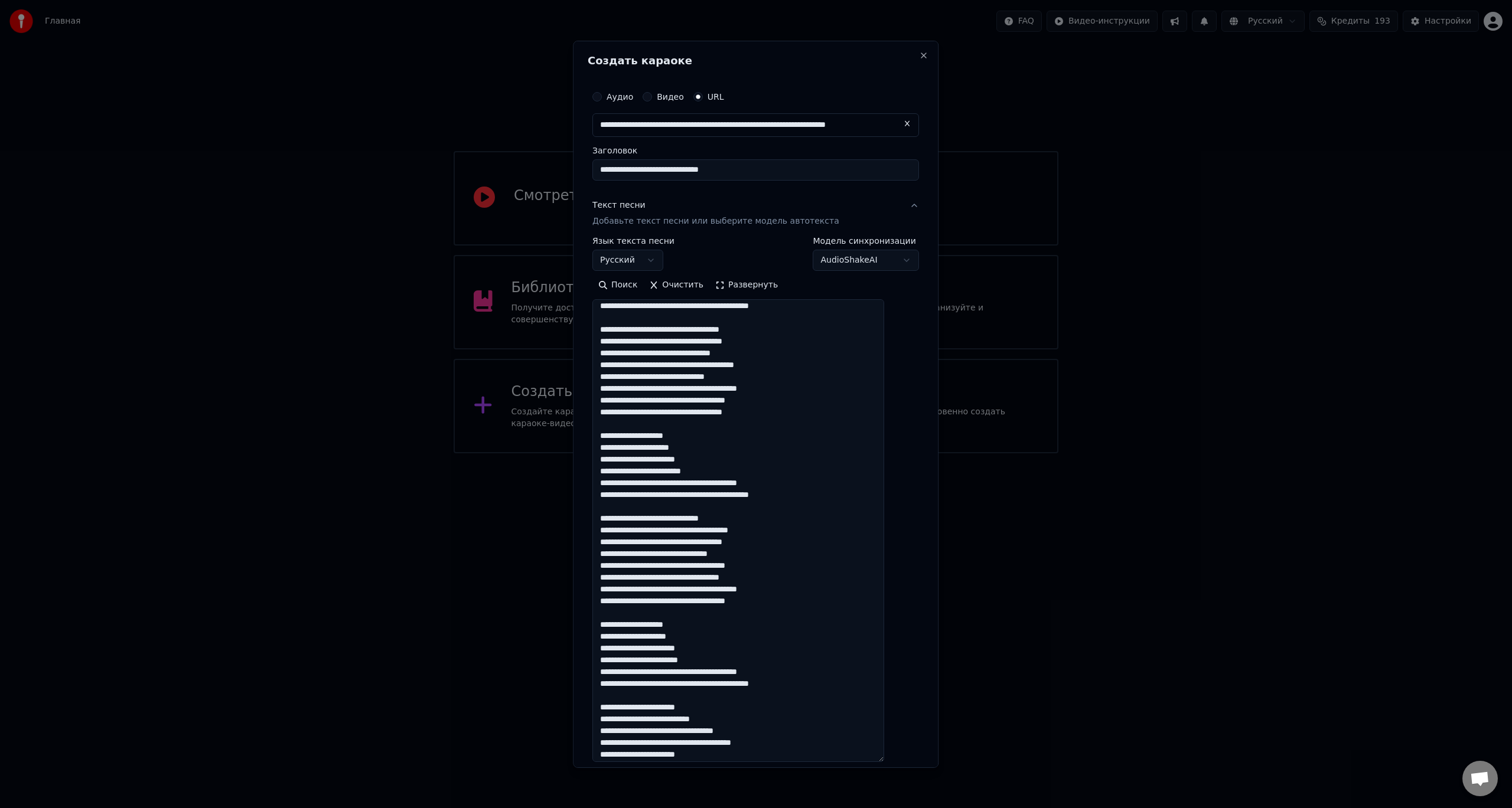
scroll to position [102, 0]
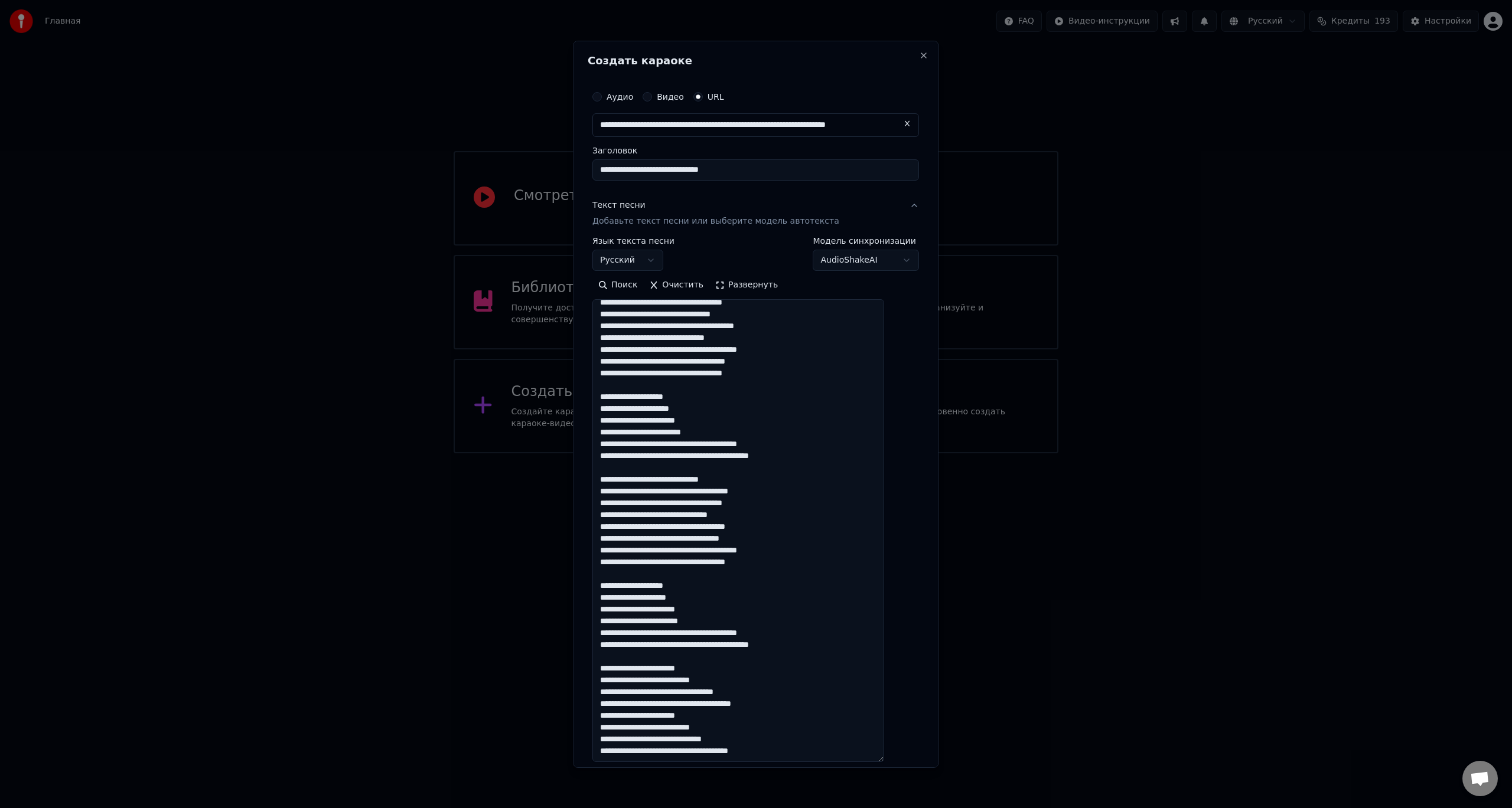
drag, startPoint x: 613, startPoint y: 583, endPoint x: 822, endPoint y: 648, distance: 218.9
click at [822, 648] on textarea at bounding box center [738, 530] width 292 height 463
paste textarea "**********"
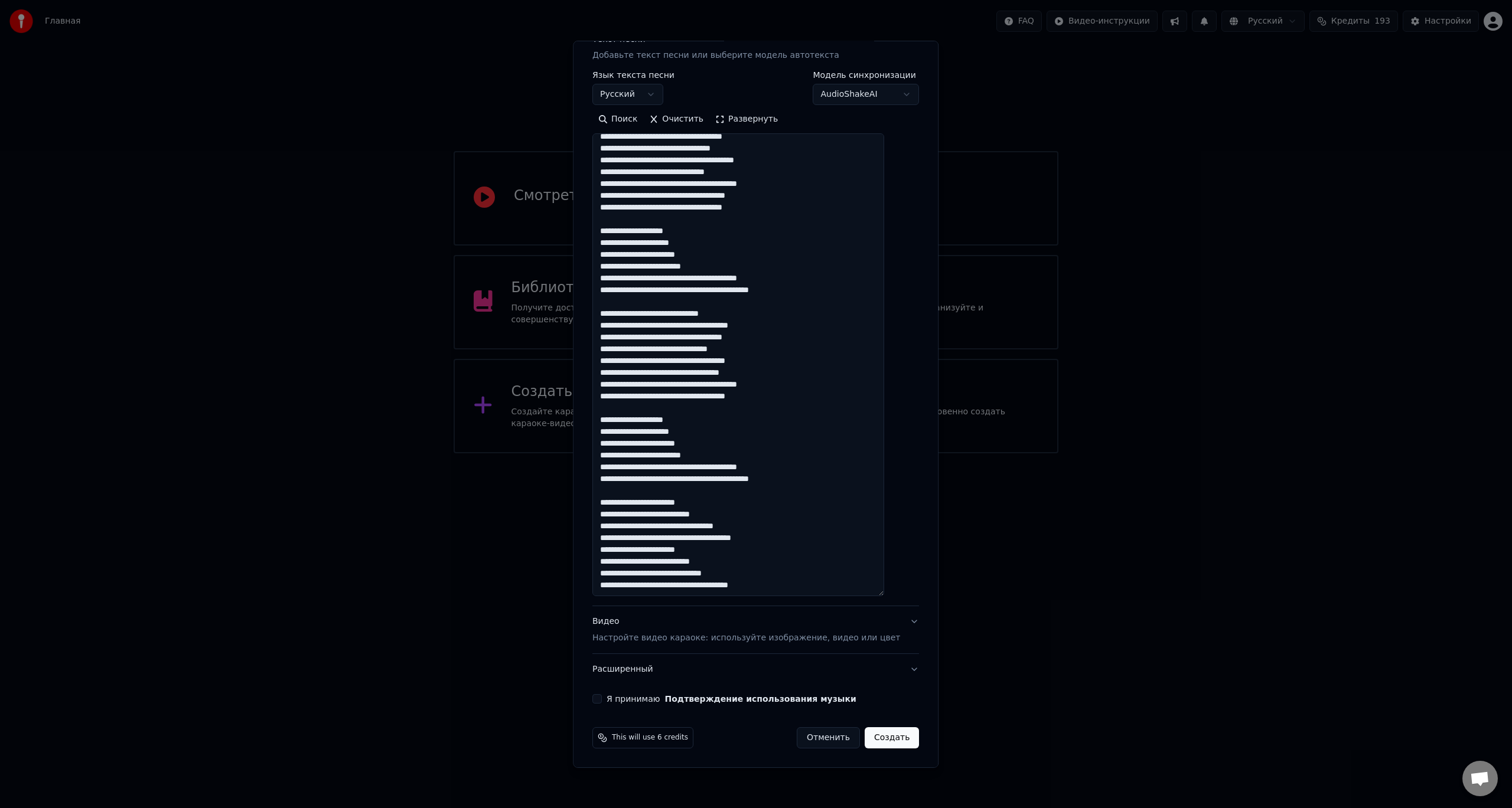
drag, startPoint x: 699, startPoint y: 506, endPoint x: 720, endPoint y: 508, distance: 21.1
click at [720, 508] on textarea at bounding box center [738, 364] width 292 height 463
drag, startPoint x: 722, startPoint y: 515, endPoint x: 739, endPoint y: 514, distance: 17.0
click at [739, 514] on textarea at bounding box center [738, 364] width 292 height 463
drag, startPoint x: 733, startPoint y: 539, endPoint x: 745, endPoint y: 539, distance: 12.0
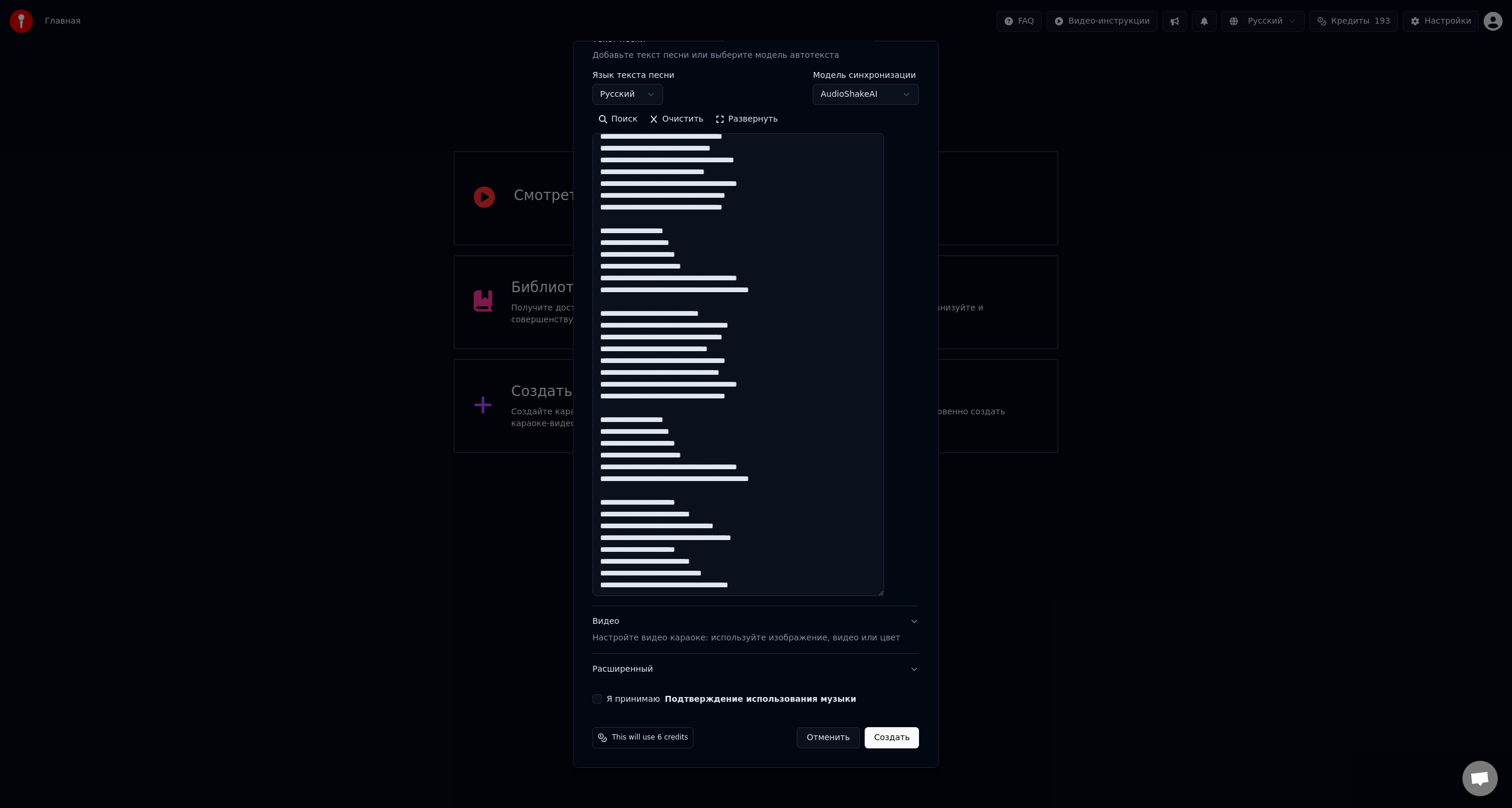
click at [745, 539] on textarea at bounding box center [738, 364] width 292 height 463
drag, startPoint x: 714, startPoint y: 562, endPoint x: 680, endPoint y: 565, distance: 34.1
click at [680, 565] on textarea at bounding box center [738, 364] width 292 height 463
click at [728, 561] on textarea at bounding box center [738, 364] width 292 height 463
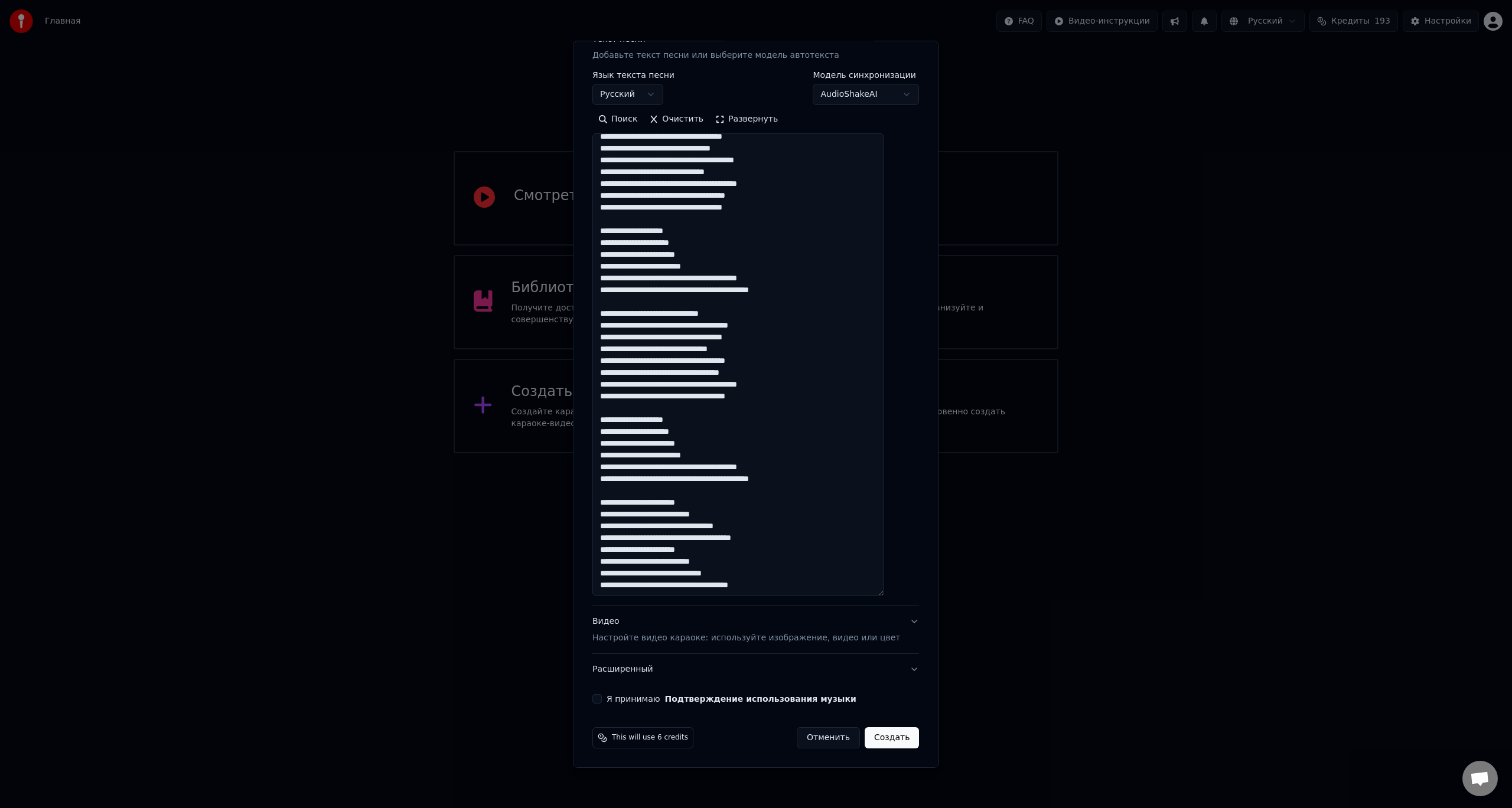
drag, startPoint x: 698, startPoint y: 586, endPoint x: 711, endPoint y: 587, distance: 13.0
click at [711, 587] on textarea at bounding box center [738, 364] width 292 height 463
drag, startPoint x: 758, startPoint y: 585, endPoint x: 781, endPoint y: 594, distance: 24.7
click at [781, 594] on textarea at bounding box center [738, 364] width 292 height 463
type textarea "**********"
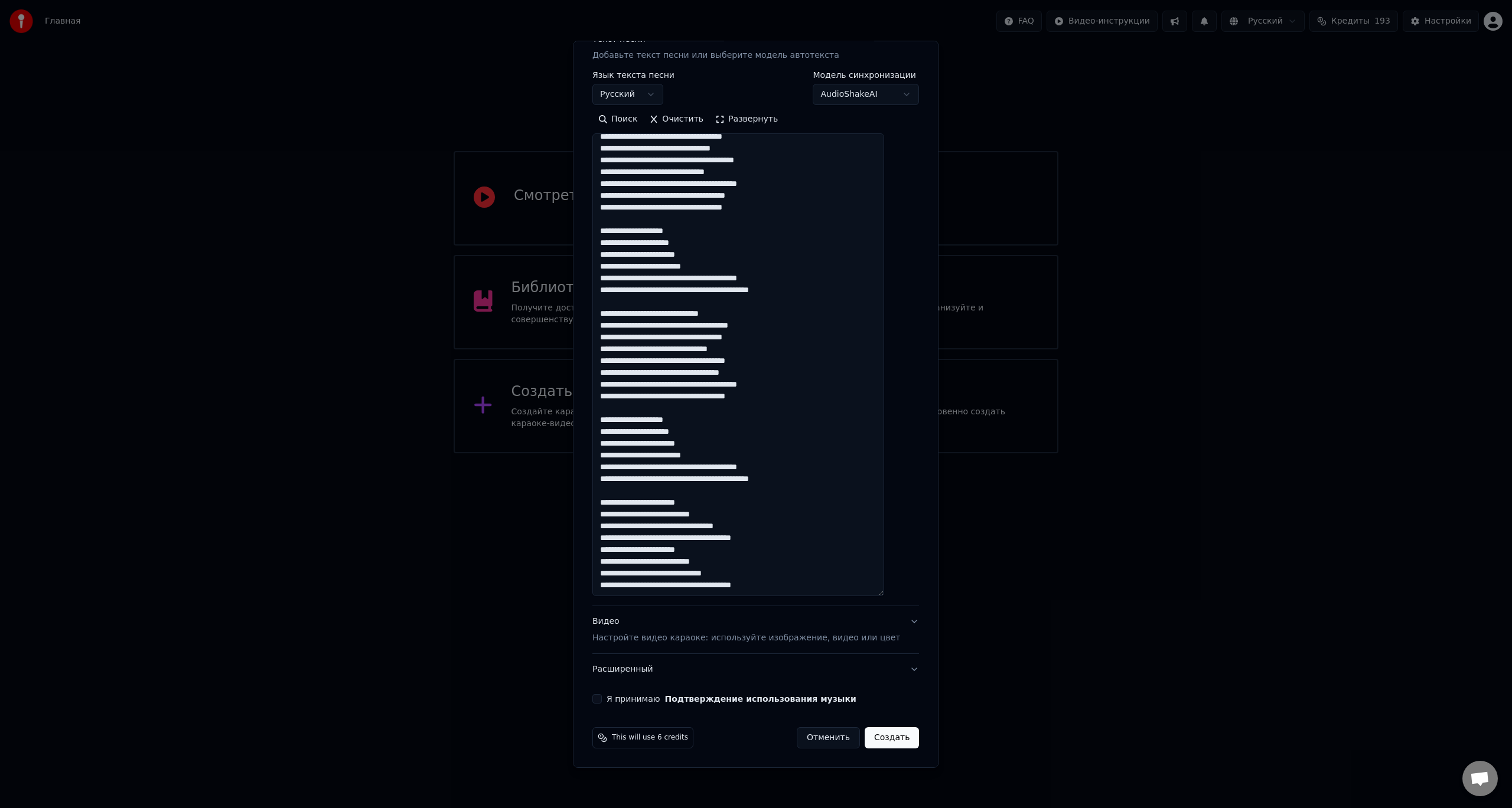
click at [622, 698] on label "Я принимаю Подтверждение использования музыки" at bounding box center [731, 698] width 250 height 8
click at [602, 698] on button "Я принимаю Подтверждение использования музыки" at bounding box center [597, 698] width 9 height 9
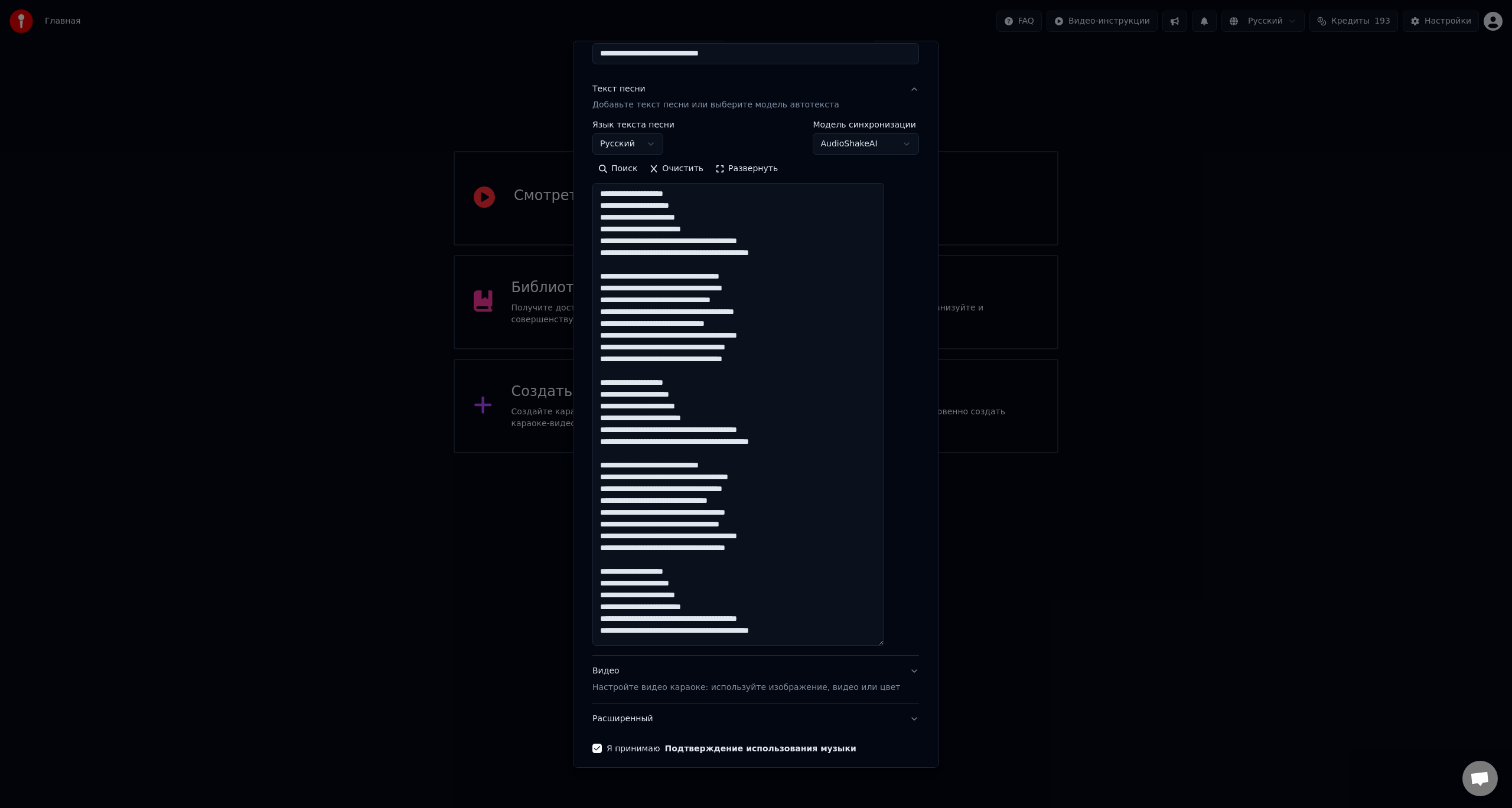
scroll to position [0, 0]
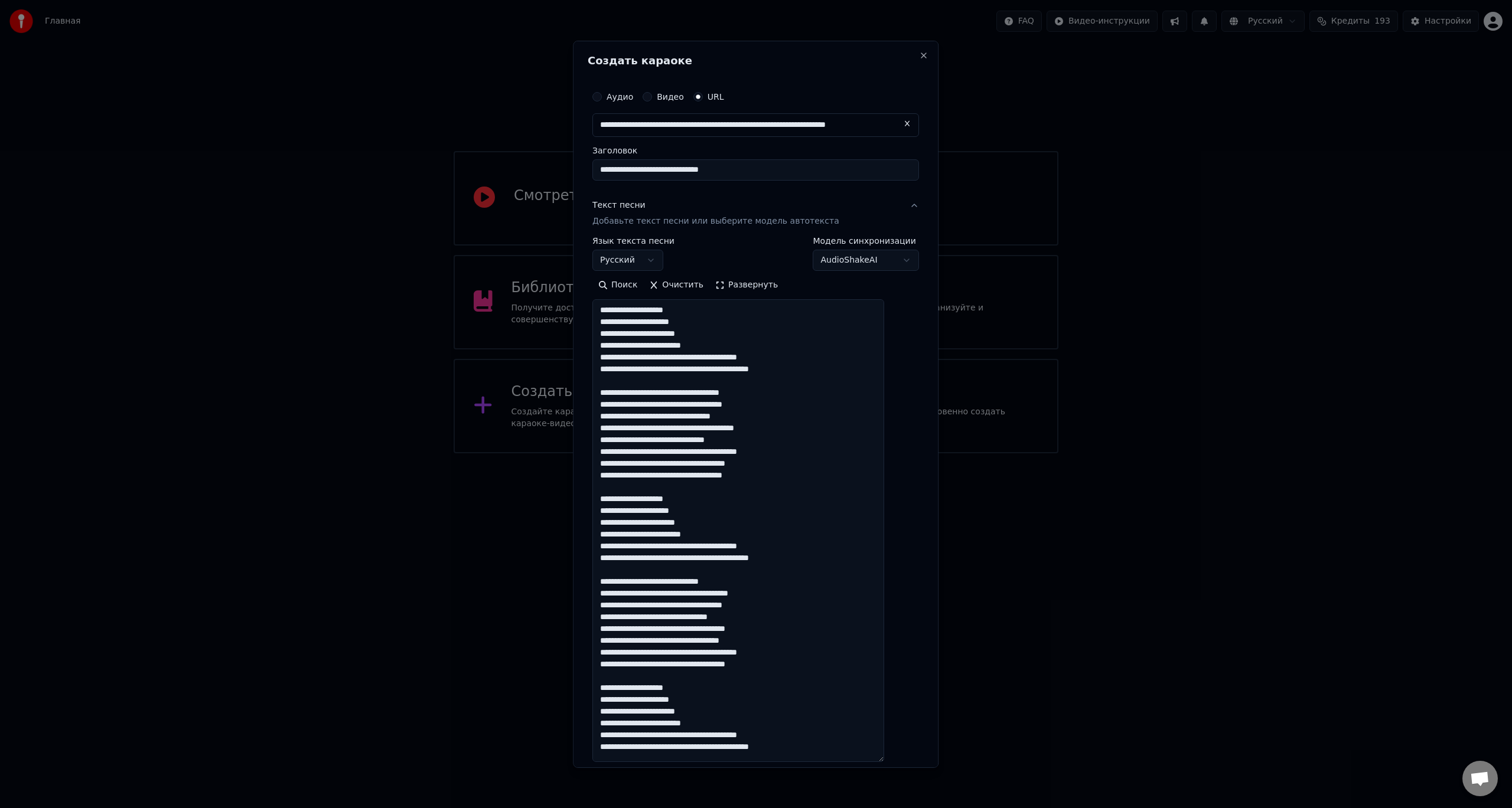
click at [709, 223] on p "Добавьте текст песни или выберите модель автотекста" at bounding box center [715, 221] width 247 height 12
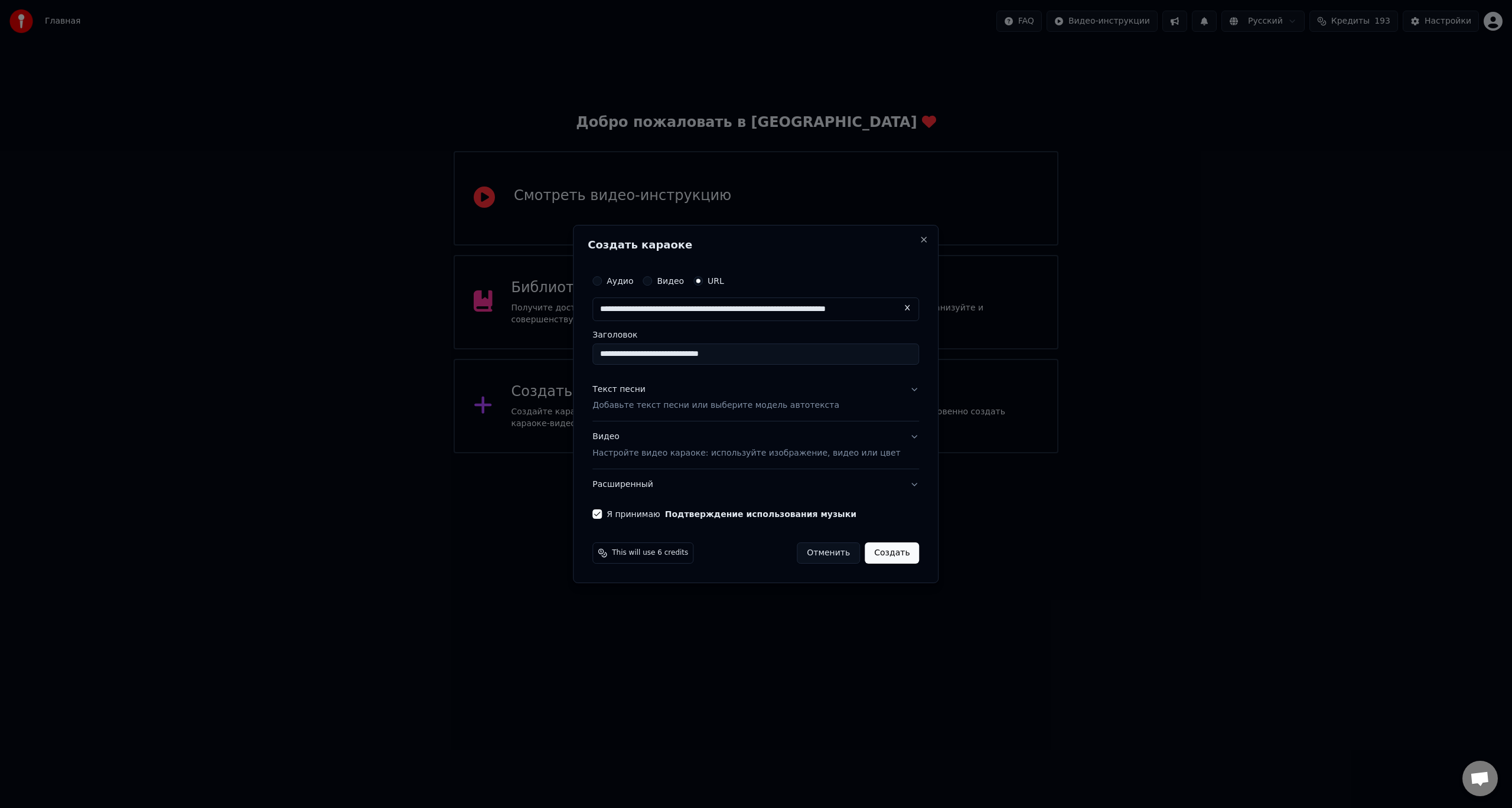
click at [701, 408] on p "Добавьте текст песни или выберите модель автотекста" at bounding box center [715, 406] width 247 height 12
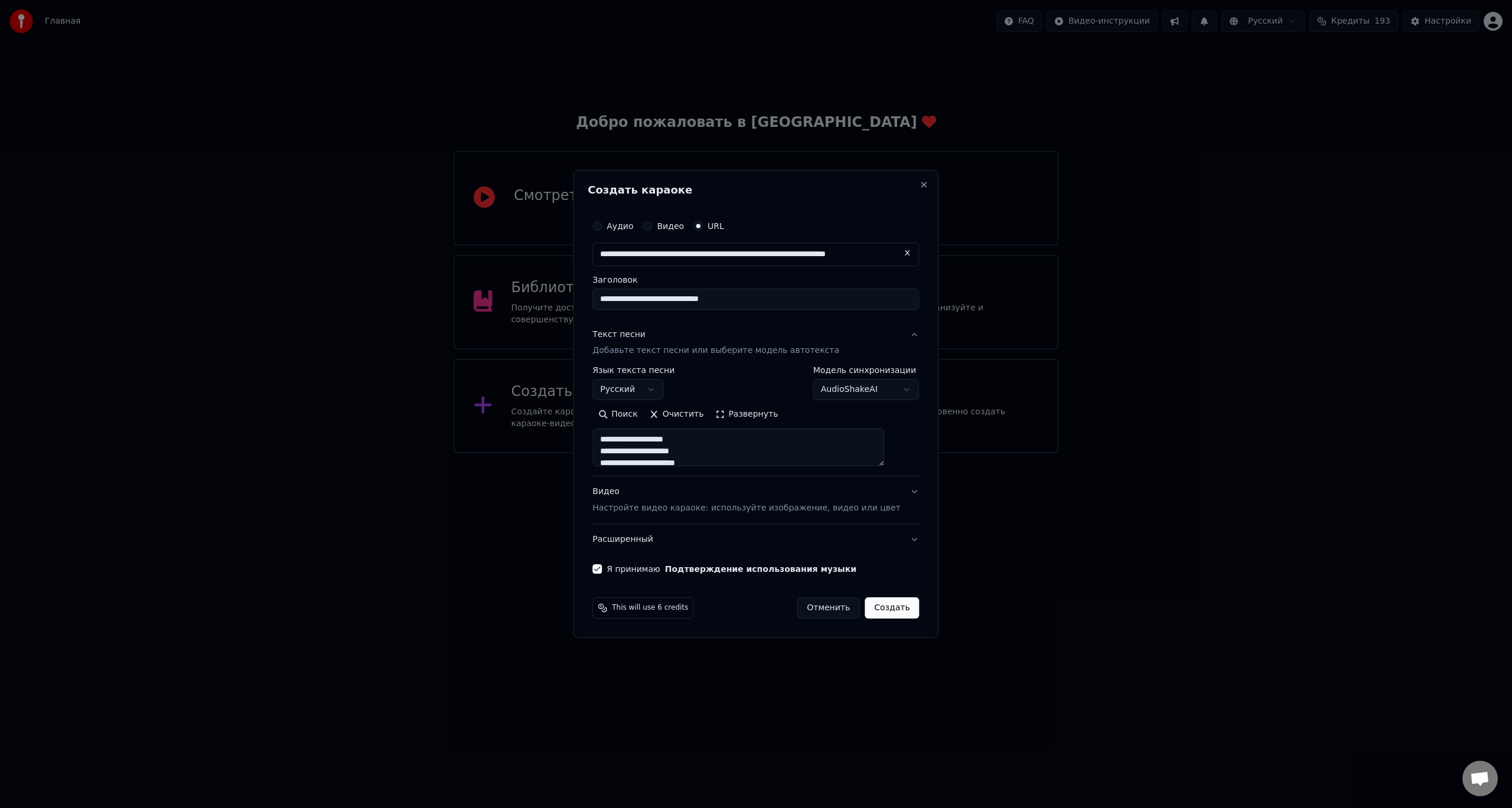
click at [690, 510] on p "Настройте видео караоке: используйте изображение, видео или цвет" at bounding box center [746, 508] width 308 height 12
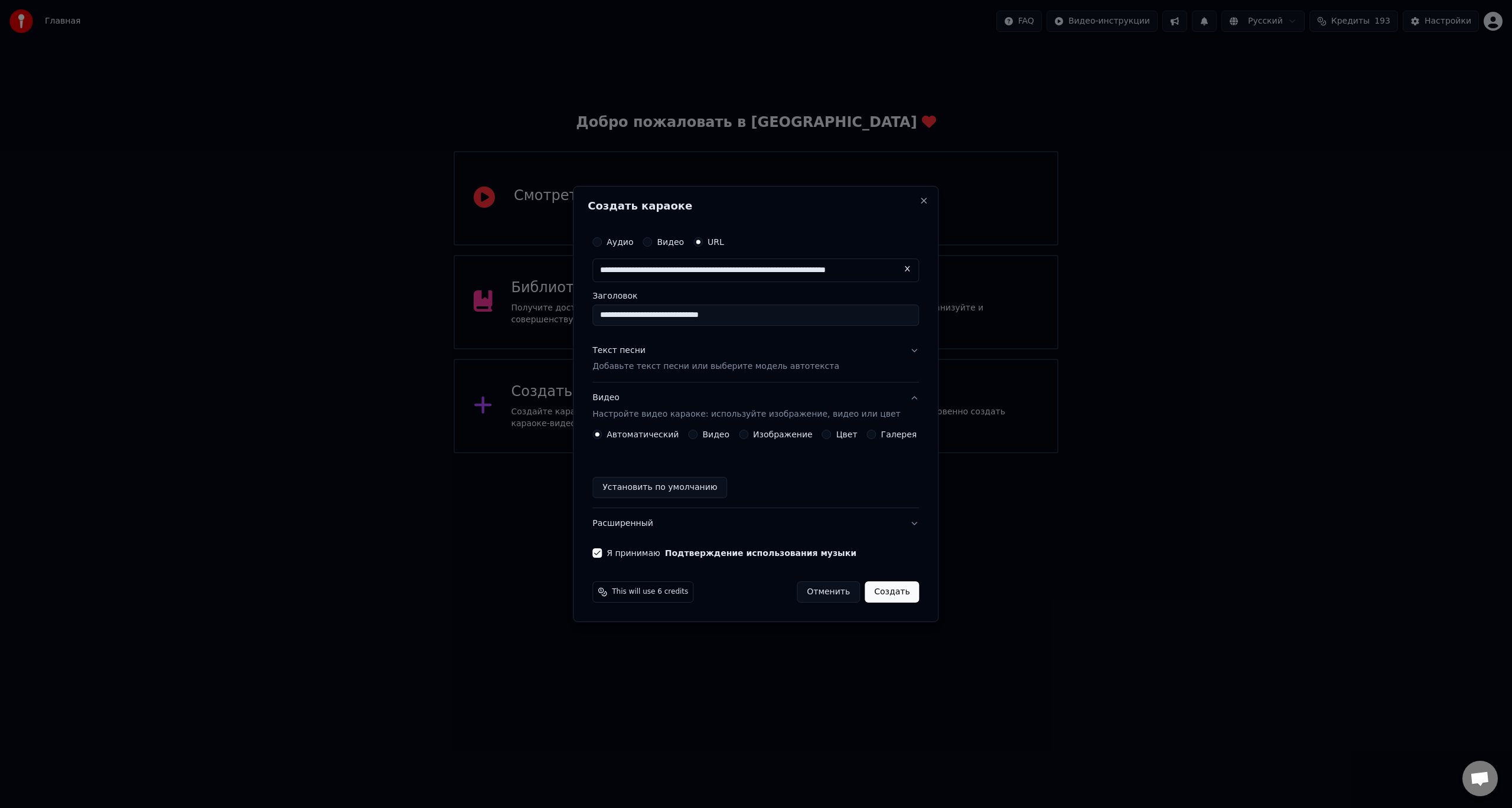
click at [753, 434] on div "Изображение" at bounding box center [775, 434] width 74 height 9
click at [749, 433] on button "Изображение" at bounding box center [743, 434] width 9 height 9
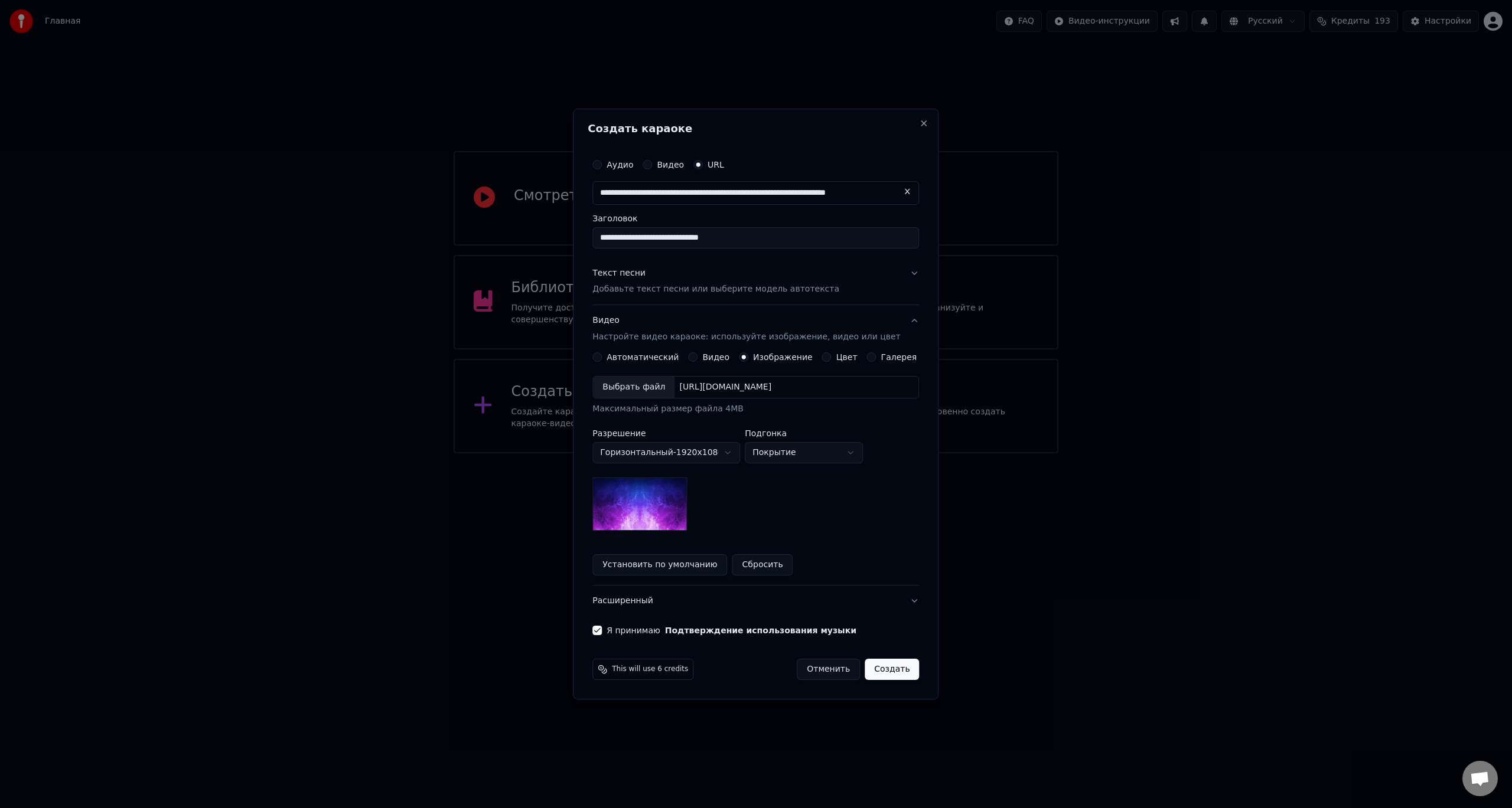
click at [802, 454] on body "**********" at bounding box center [756, 226] width 1512 height 454
click at [673, 454] on body "**********" at bounding box center [756, 226] width 1512 height 454
click at [826, 356] on button "Цвет" at bounding box center [827, 357] width 9 height 9
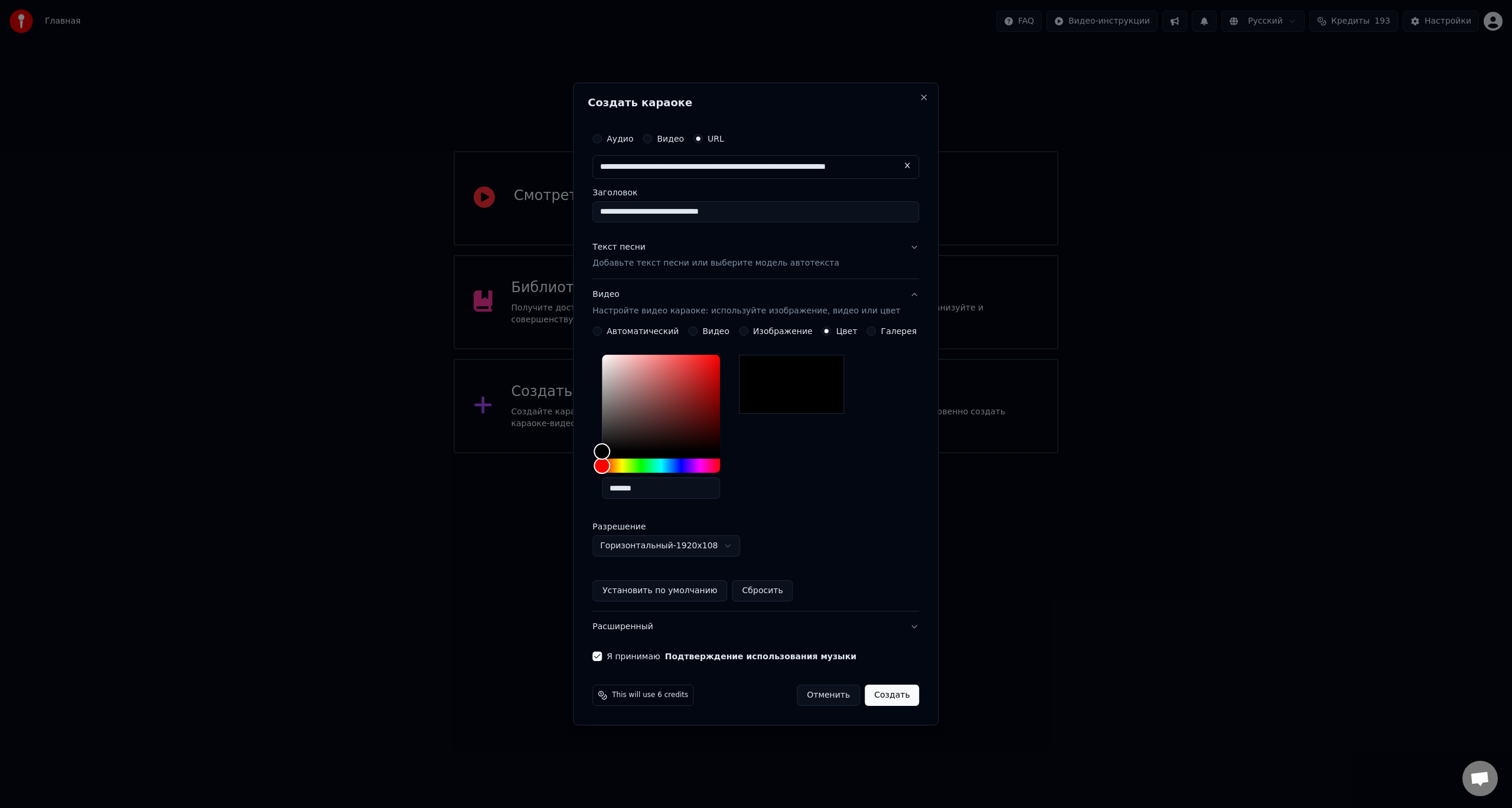
click at [874, 329] on div "Галерея" at bounding box center [892, 331] width 51 height 9
click at [869, 331] on button "Галерея" at bounding box center [872, 331] width 9 height 9
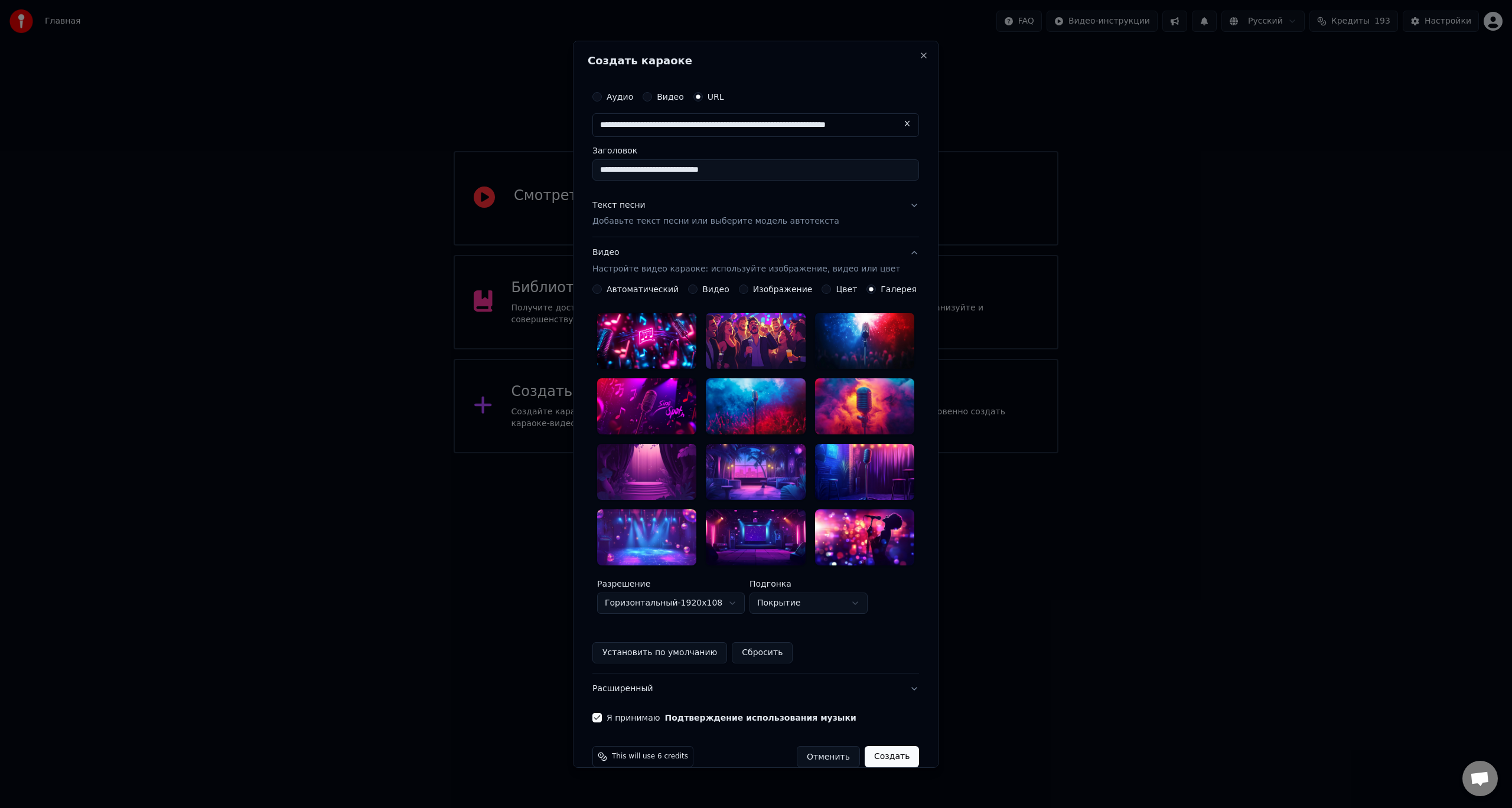
click at [753, 291] on div "Изображение" at bounding box center [775, 289] width 74 height 9
click at [749, 291] on button "Изображение" at bounding box center [743, 289] width 9 height 9
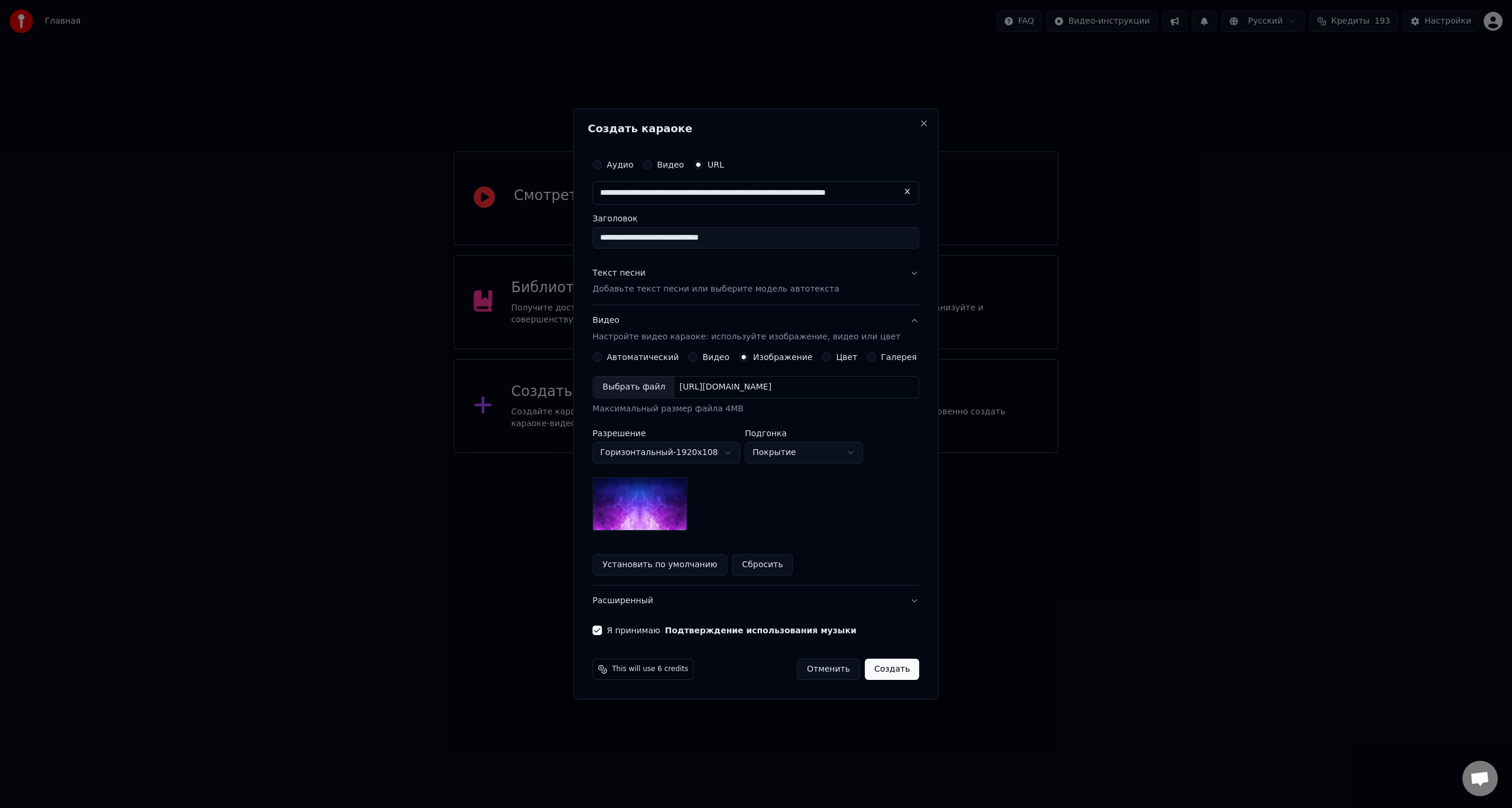
click at [657, 492] on img at bounding box center [639, 504] width 95 height 53
click at [613, 353] on div "Автоматический" at bounding box center [635, 357] width 87 height 9
click at [831, 354] on div "Цвет" at bounding box center [840, 357] width 35 height 9
click at [826, 360] on button "Цвет" at bounding box center [827, 357] width 9 height 9
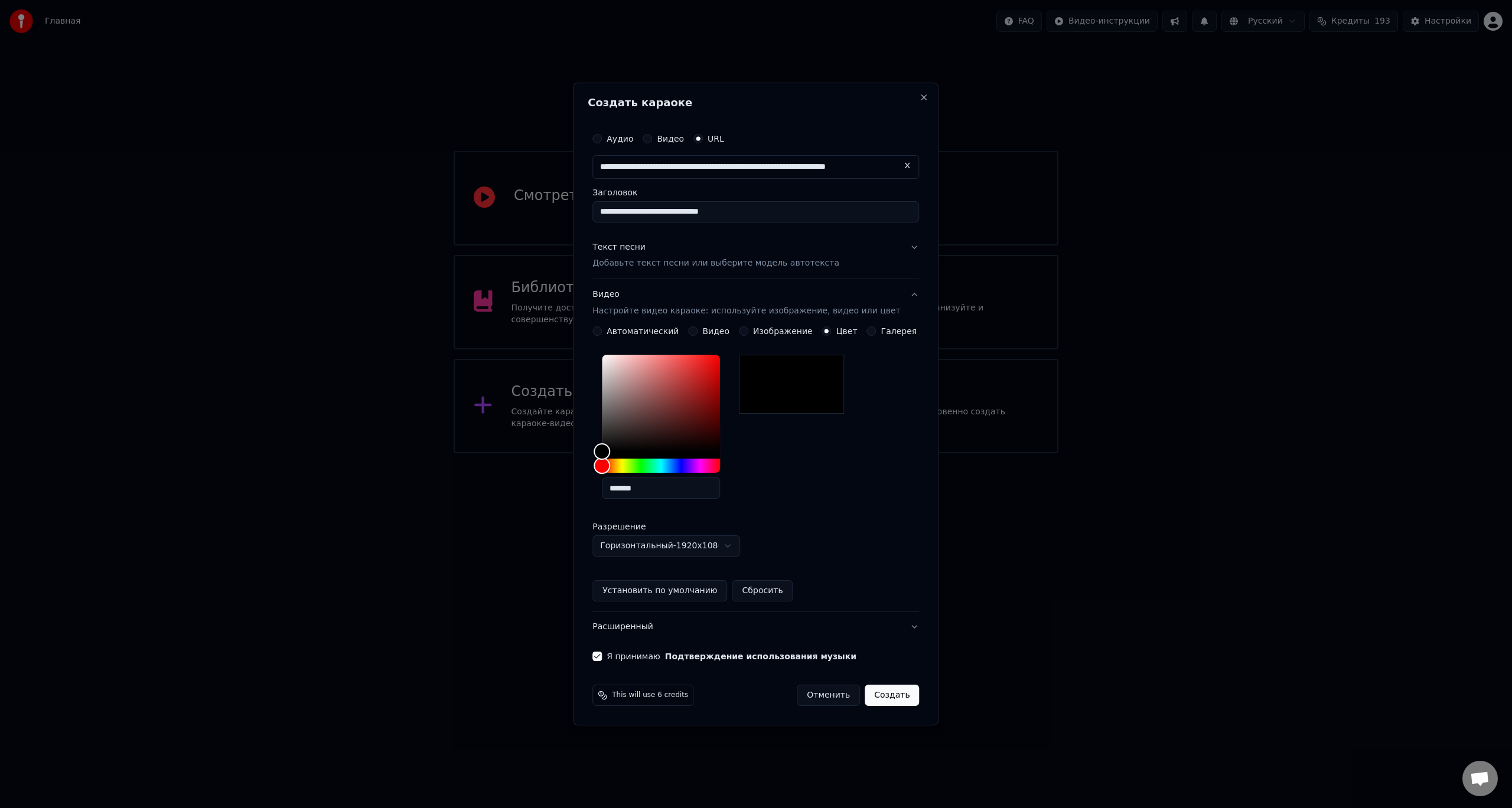
click at [867, 335] on button "Галерея" at bounding box center [872, 331] width 9 height 9
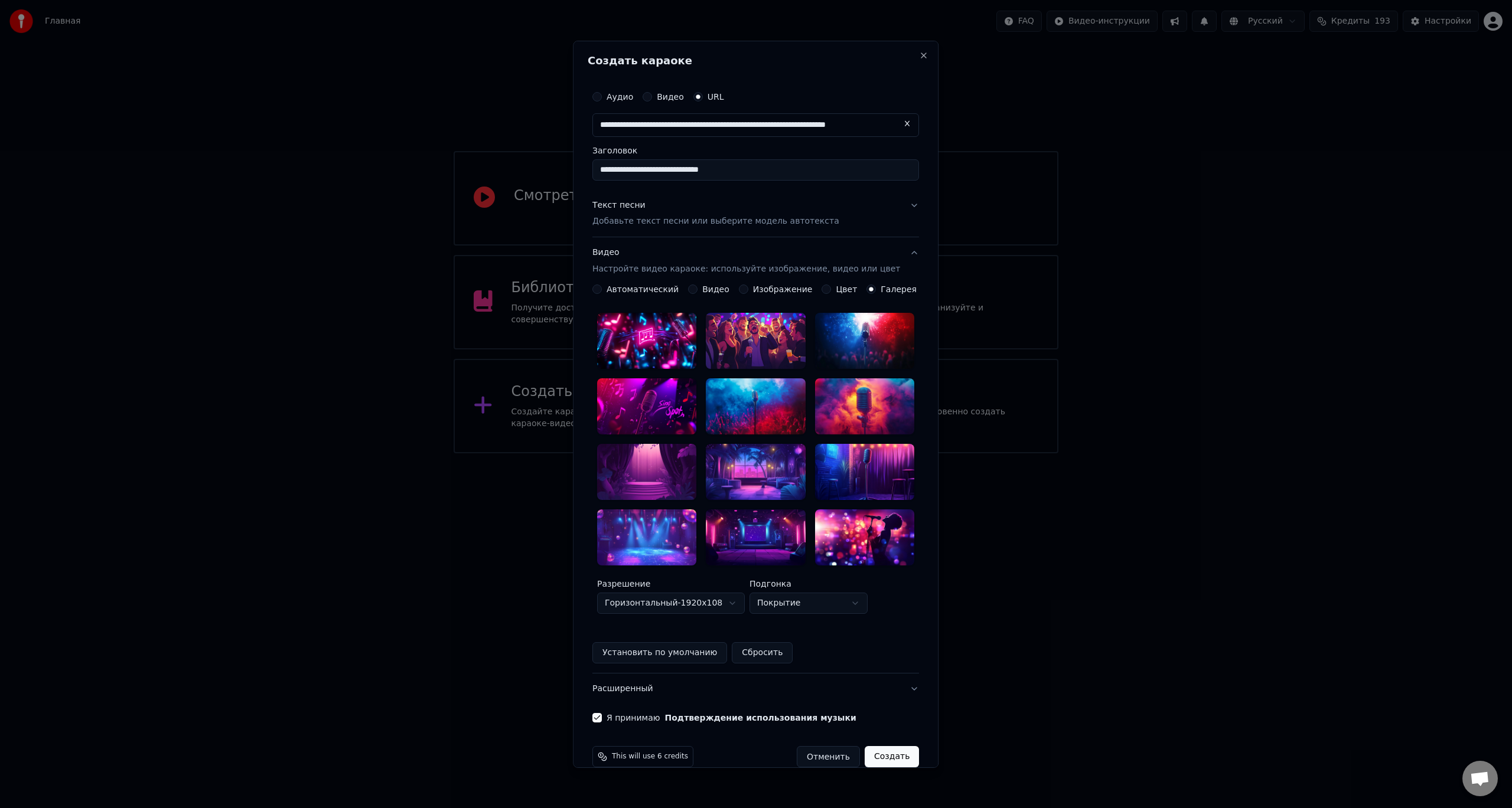
click at [772, 347] on div at bounding box center [756, 341] width 99 height 56
click at [885, 746] on button "Создать" at bounding box center [891, 756] width 54 height 21
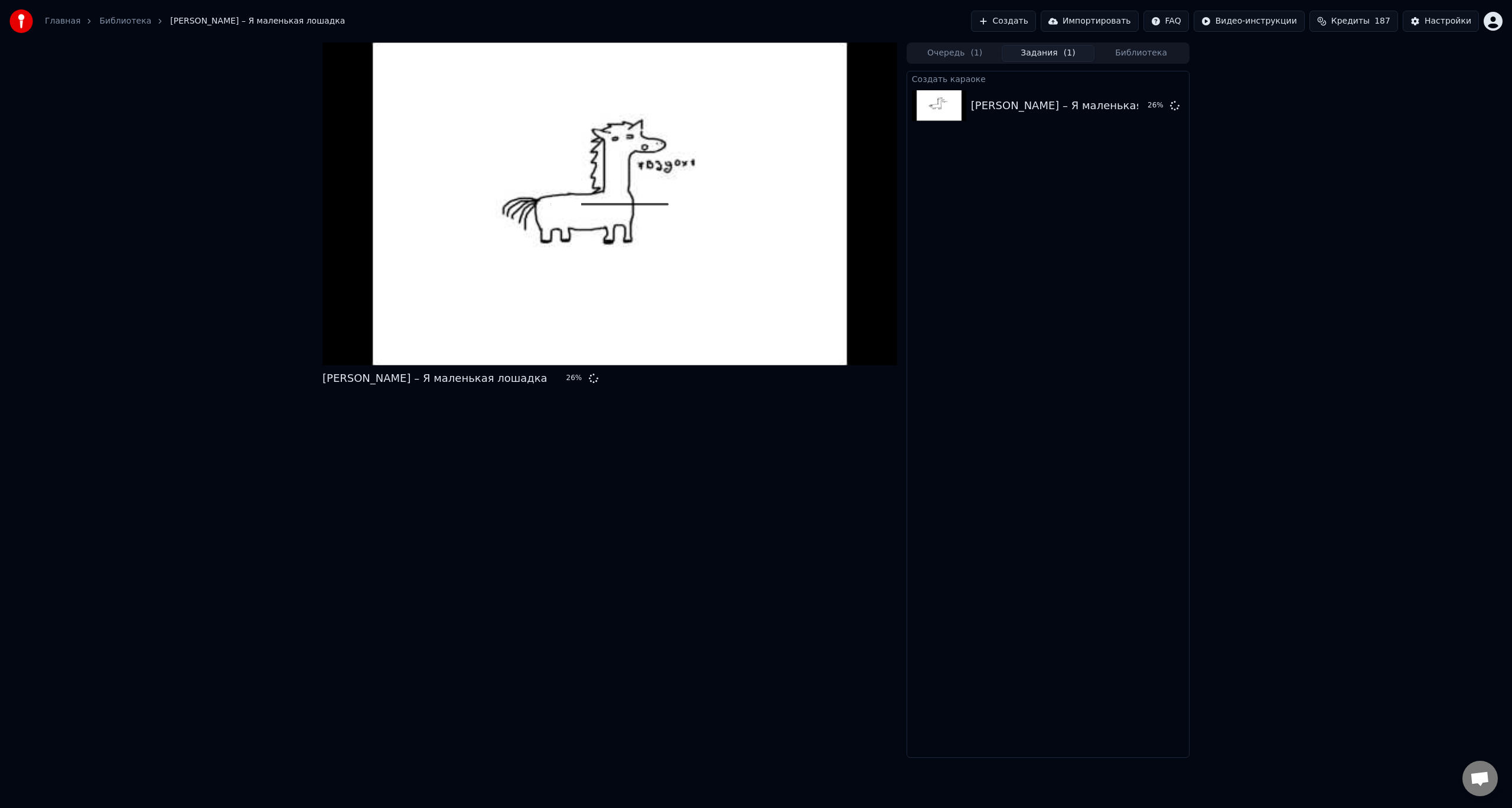
click at [959, 54] on button "Очередь ( 1 )" at bounding box center [955, 53] width 93 height 17
click at [1008, 53] on button "Задания ( 1 )" at bounding box center [1048, 53] width 93 height 17
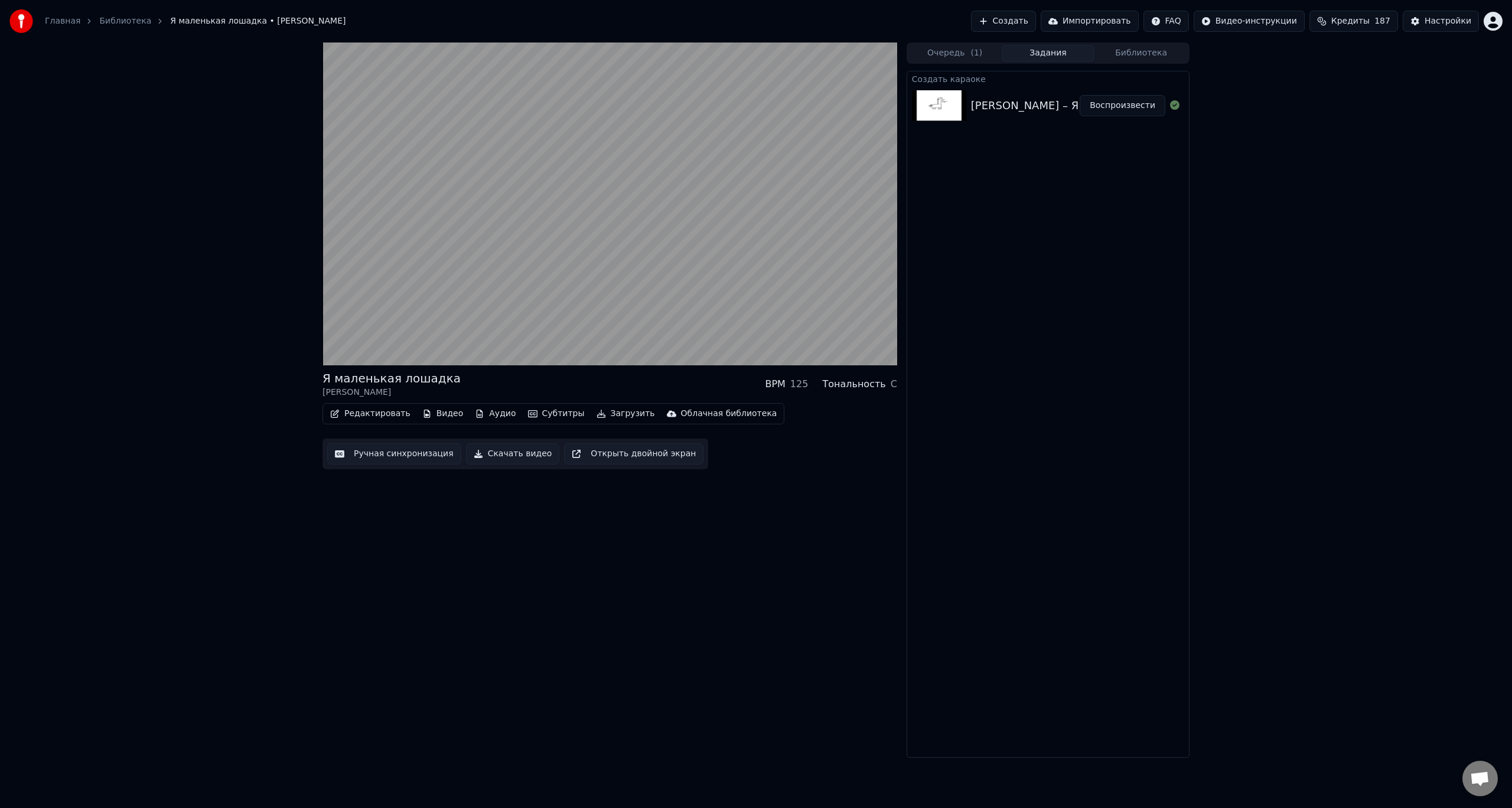
drag, startPoint x: 479, startPoint y: 565, endPoint x: 482, endPoint y: 556, distance: 9.5
click at [479, 565] on div "Я маленькая лошадка [PERSON_NAME] BPM 125 Тональность C Редактировать Видео Ауд…" at bounding box center [610, 399] width 575 height 715
click at [476, 456] on button "Скачать видео" at bounding box center [513, 454] width 94 height 21
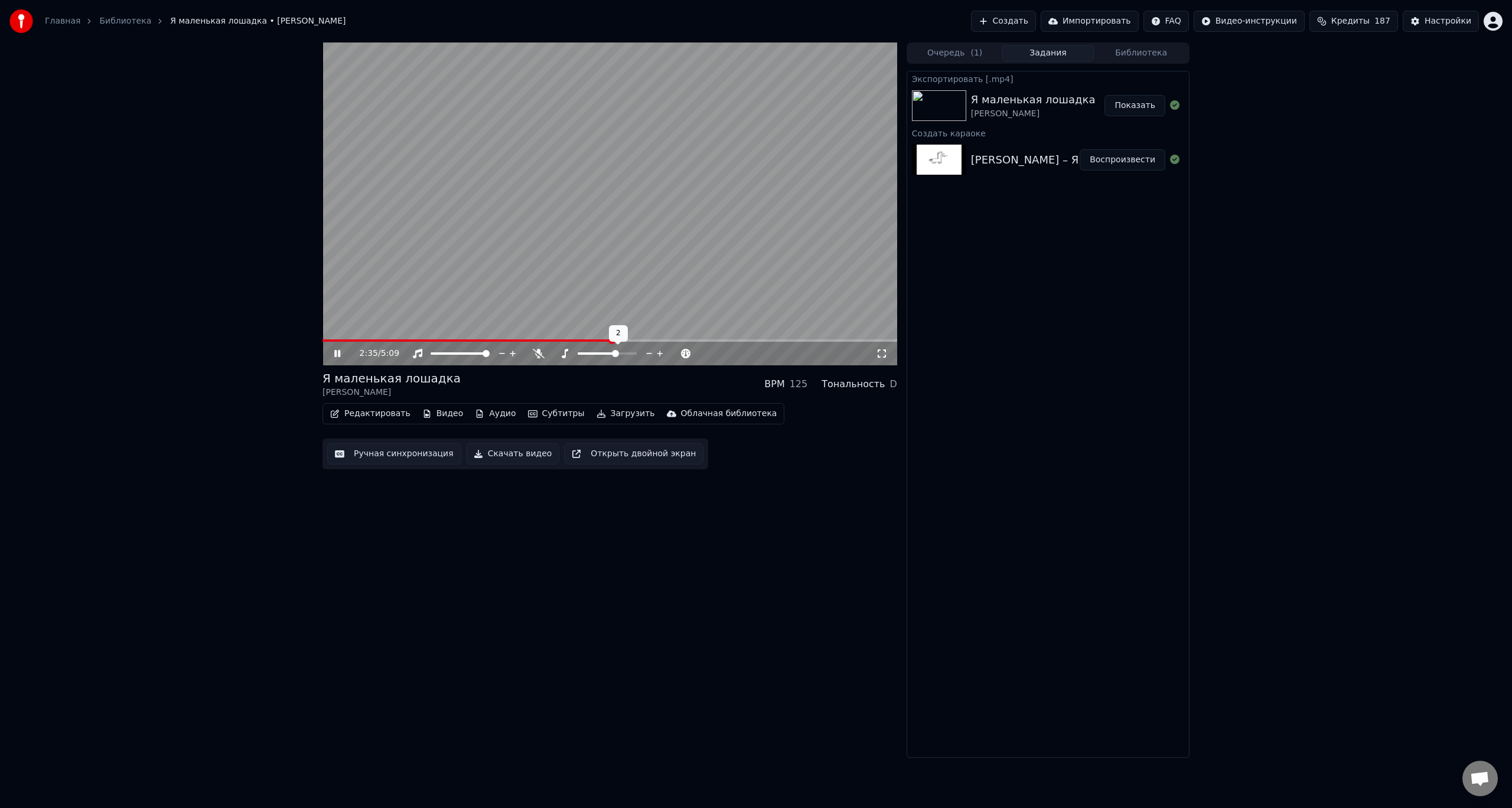
click at [619, 355] on span at bounding box center [616, 353] width 7 height 7
click at [601, 354] on span at bounding box center [602, 353] width 7 height 7
click at [636, 352] on div "2:43 / 5:09" at bounding box center [618, 353] width 517 height 12
click at [592, 353] on icon at bounding box center [590, 353] width 9 height 9
click at [636, 350] on span at bounding box center [637, 353] width 7 height 7
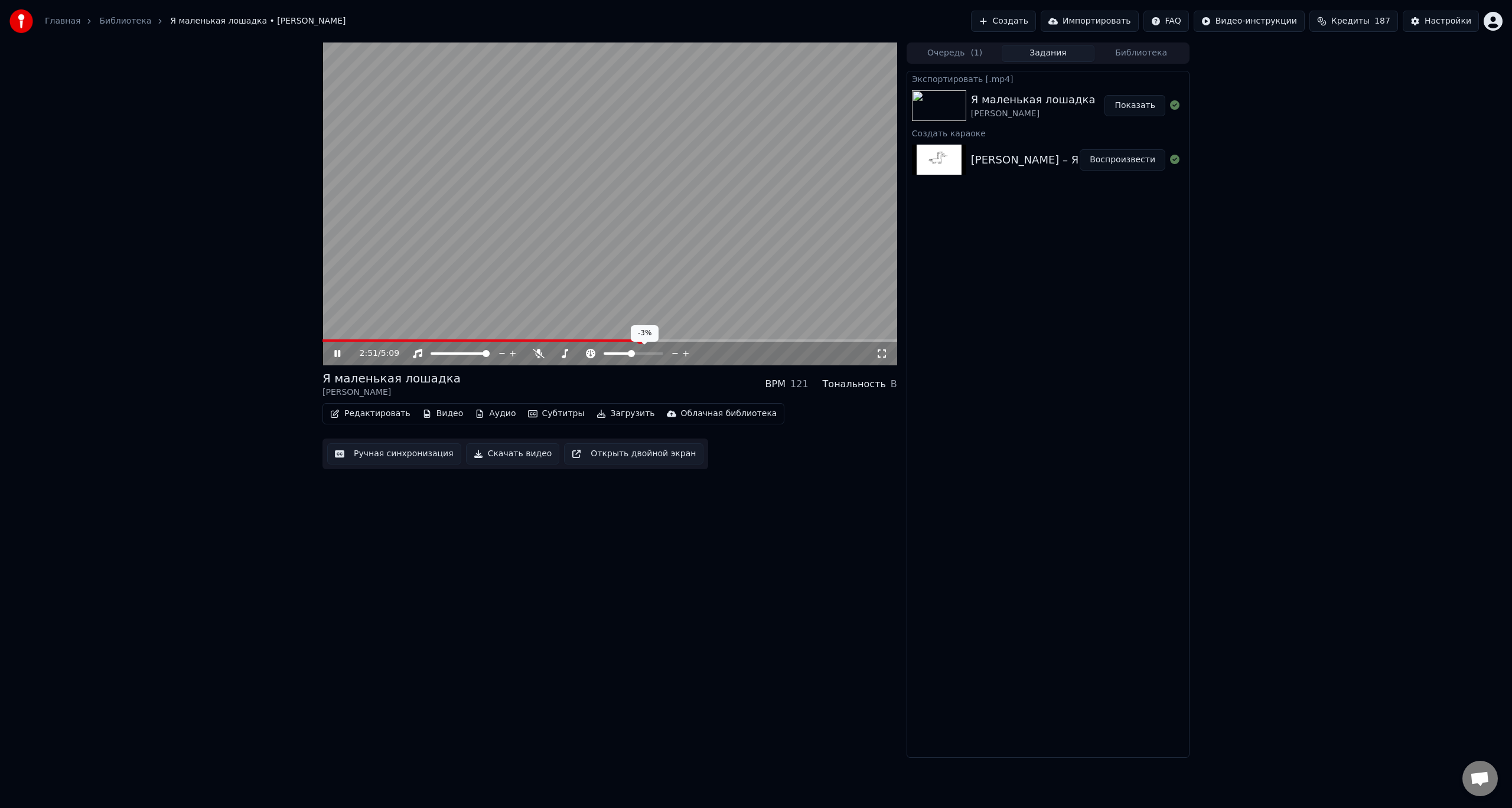
click at [631, 350] on span at bounding box center [632, 353] width 7 height 7
click at [628, 351] on span at bounding box center [629, 353] width 7 height 7
click at [619, 352] on span at bounding box center [622, 353] width 7 height 7
click at [634, 354] on span at bounding box center [634, 353] width 7 height 7
click at [1126, 107] on button "Показать" at bounding box center [1134, 105] width 61 height 21
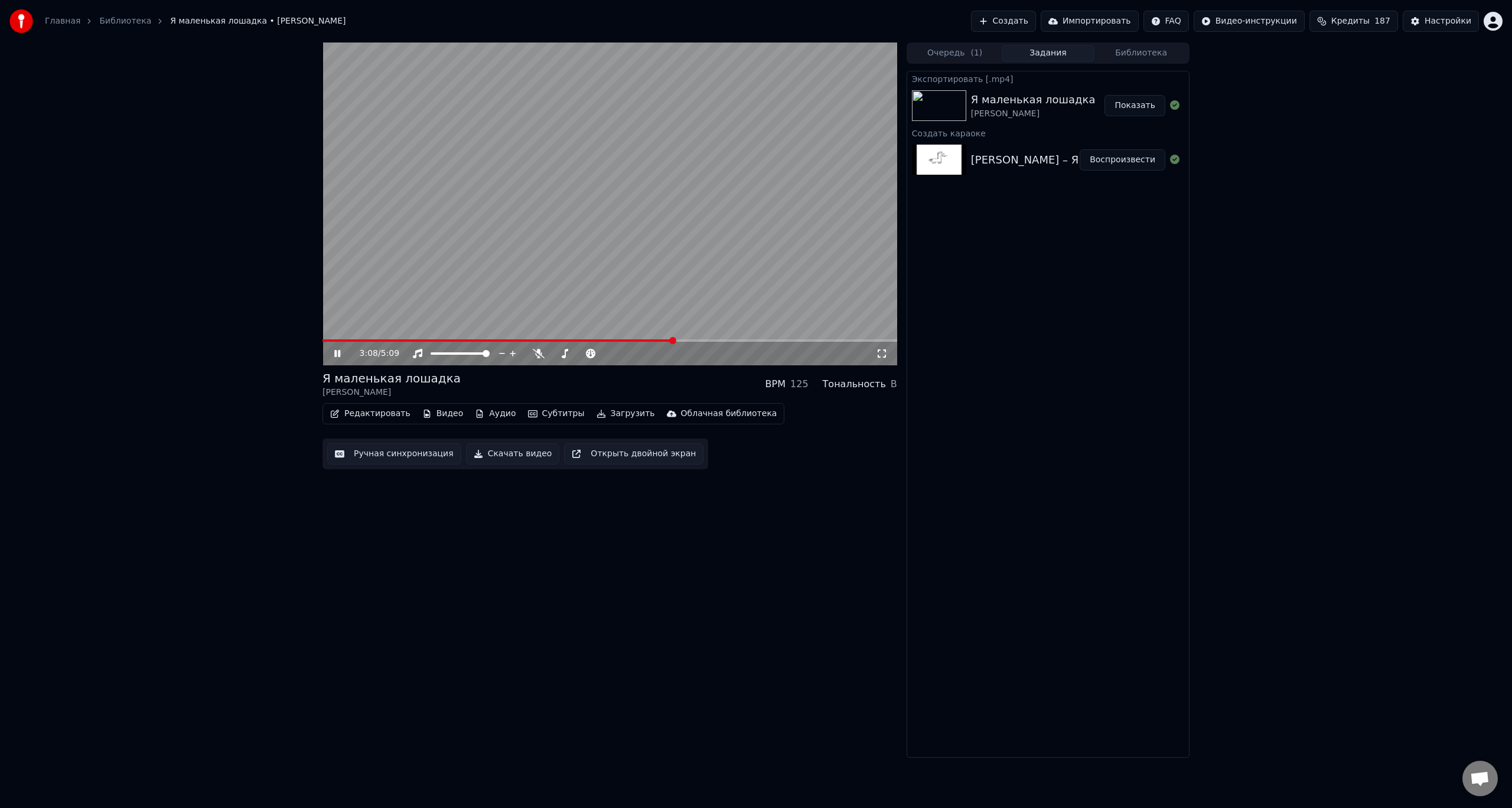
click at [611, 287] on video at bounding box center [610, 203] width 575 height 323
